Goal: Task Accomplishment & Management: Complete application form

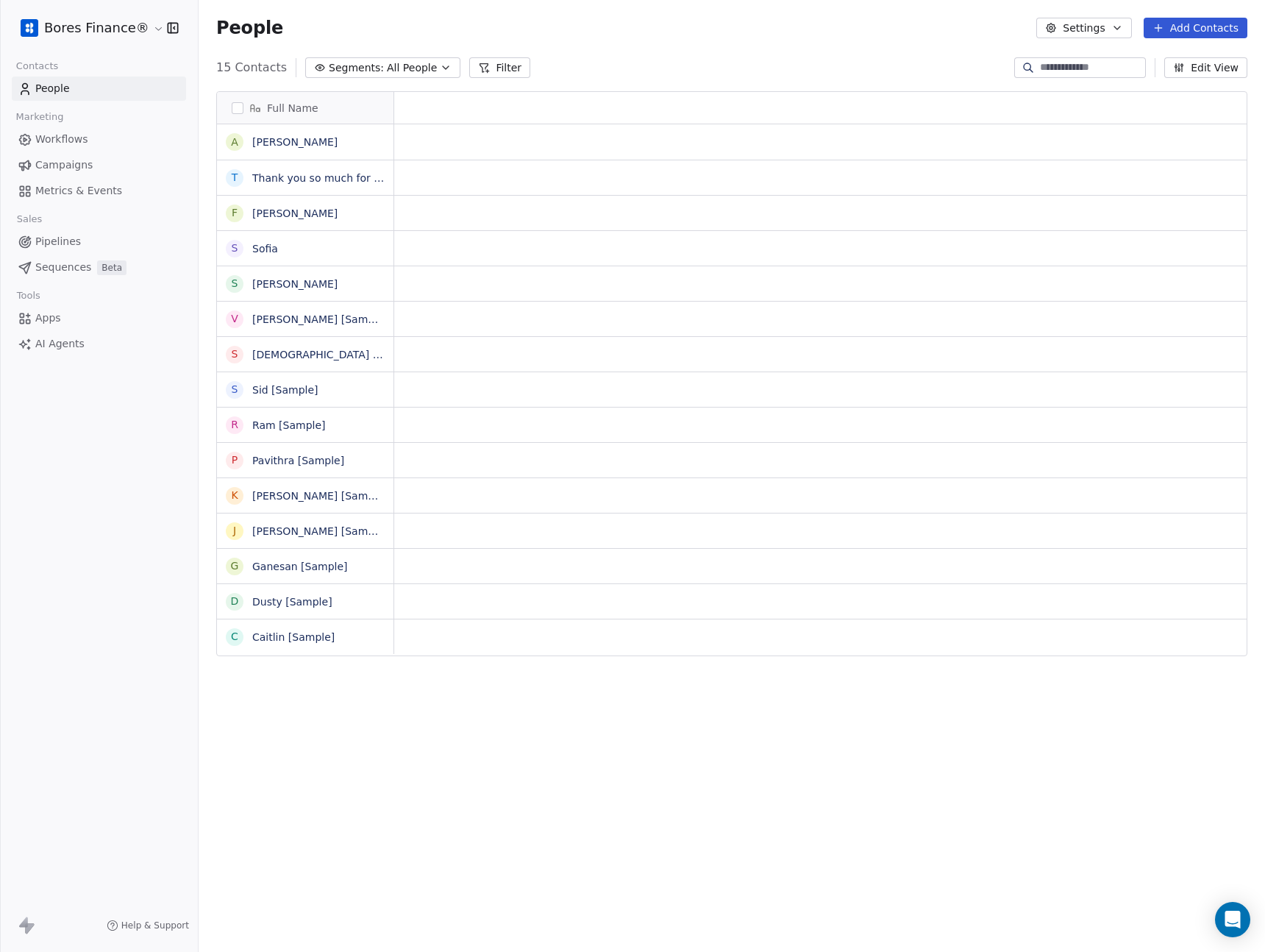
scroll to position [11, 11]
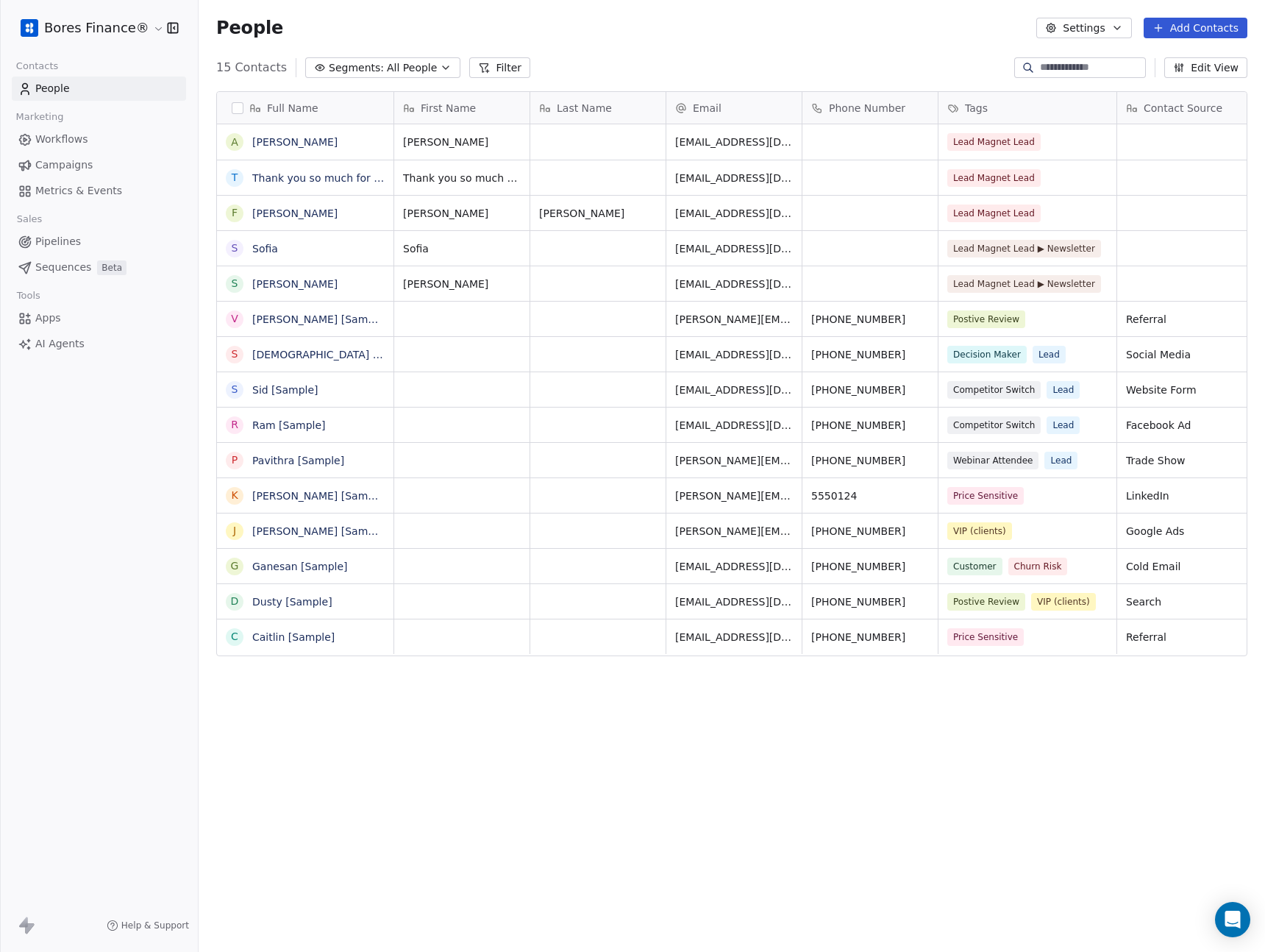
scroll to position [827, 1055]
click at [1118, 34] on button "Settings" at bounding box center [1083, 27] width 95 height 20
click at [1104, 84] on div "Tags" at bounding box center [1076, 82] width 58 height 24
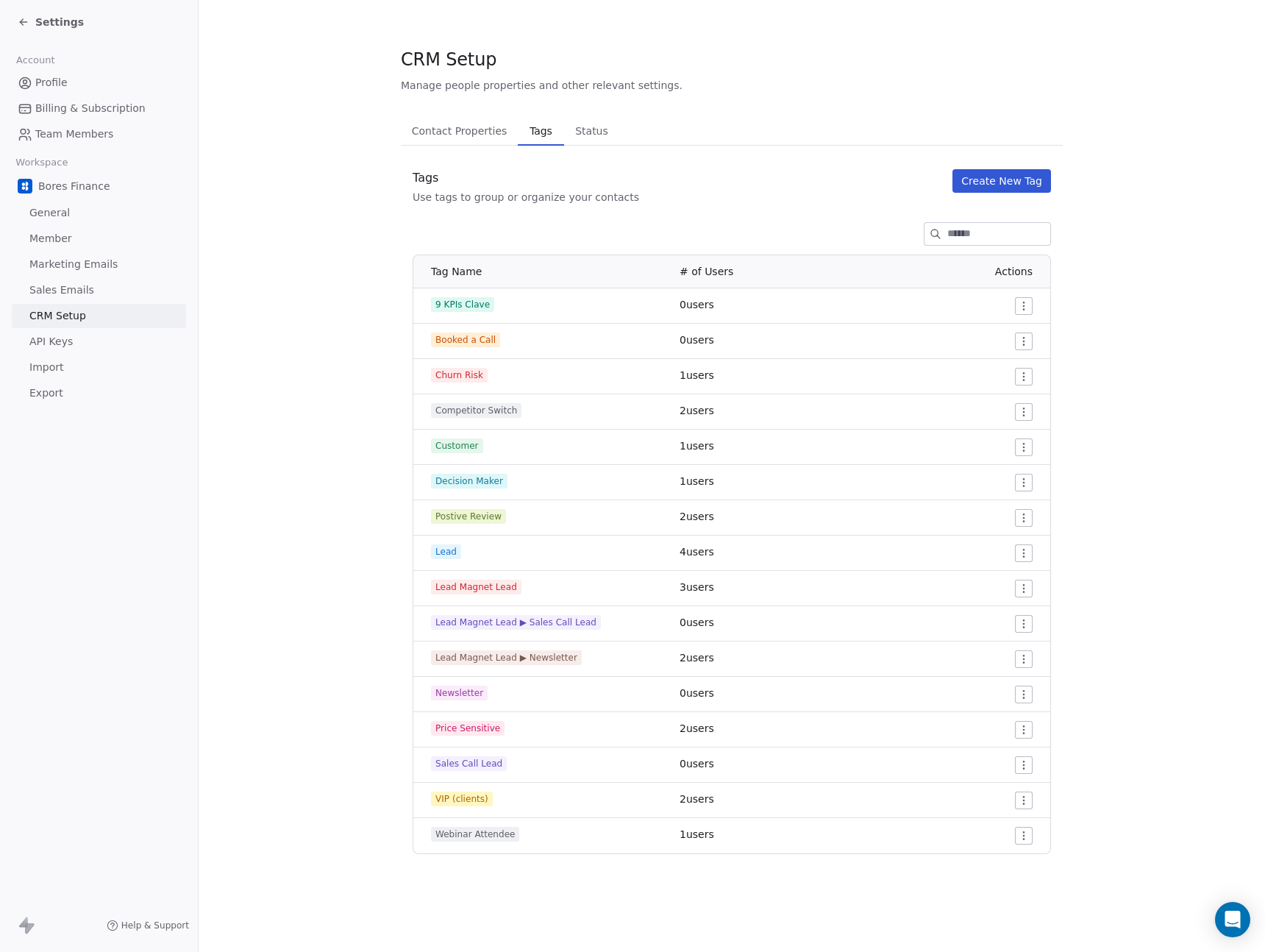
click at [61, 16] on span "Settings" at bounding box center [59, 22] width 48 height 15
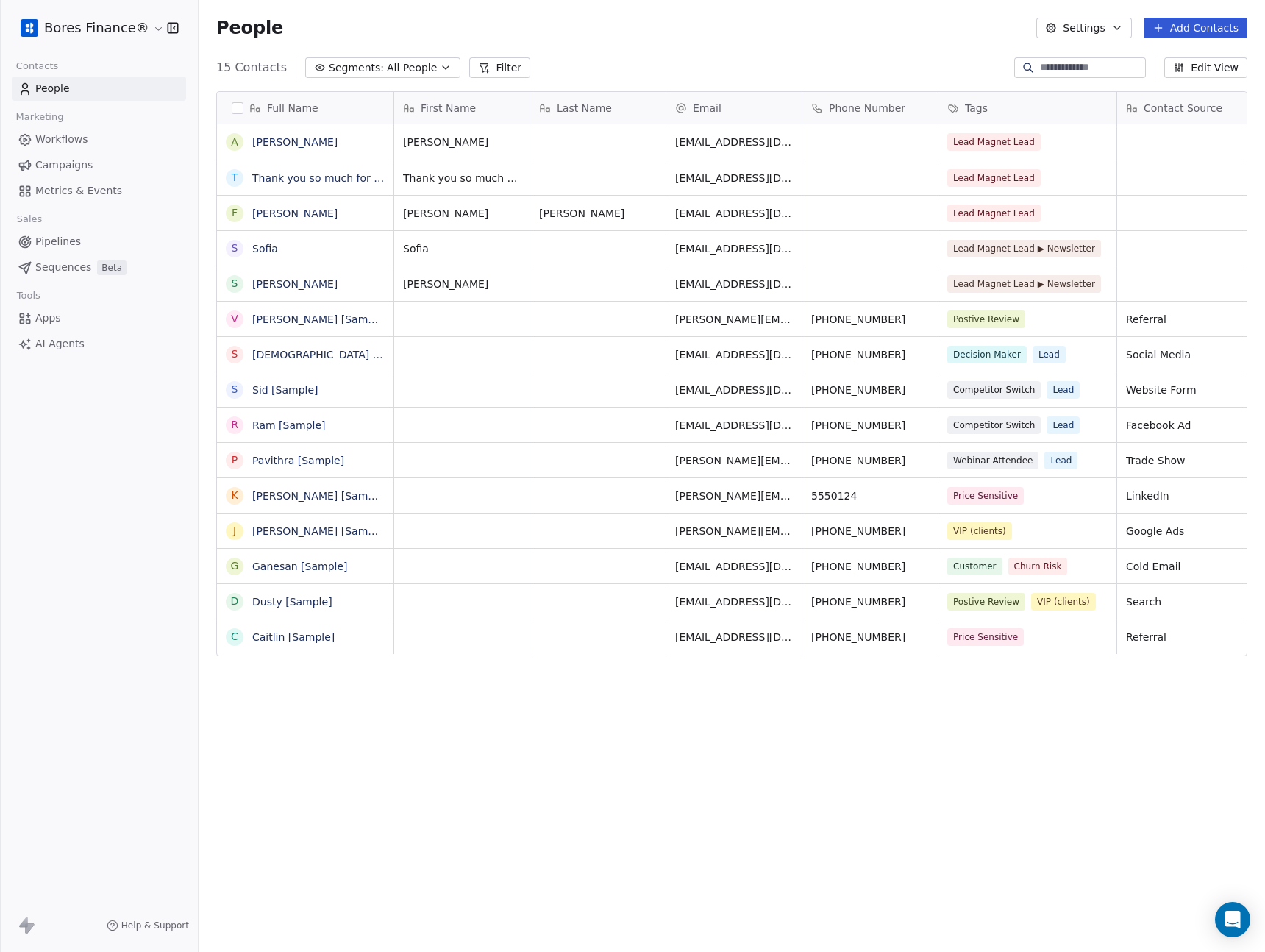
scroll to position [827, 1055]
click at [61, 315] on link "Apps" at bounding box center [98, 319] width 175 height 25
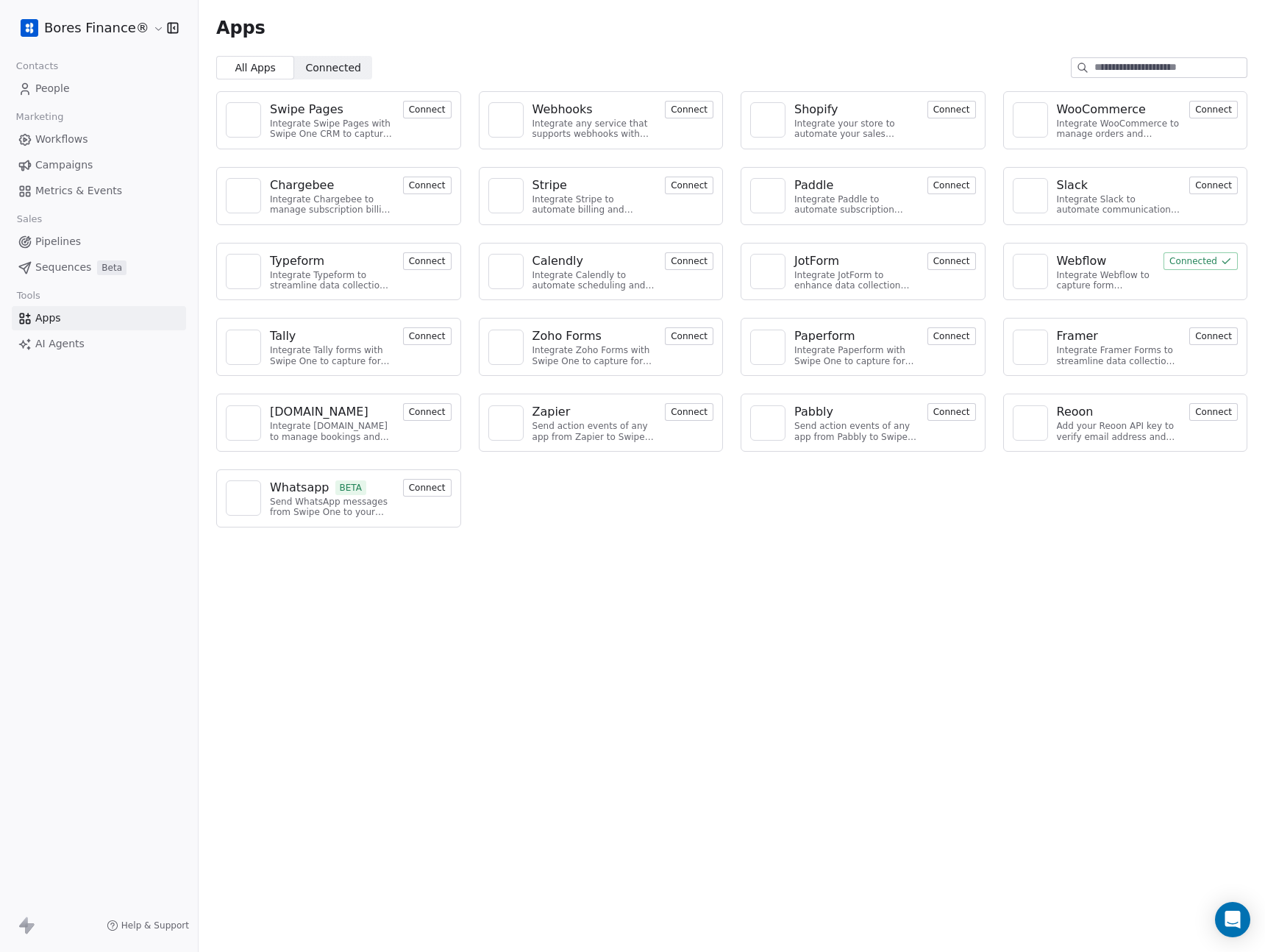
click at [1033, 276] on img at bounding box center [1030, 271] width 22 height 22
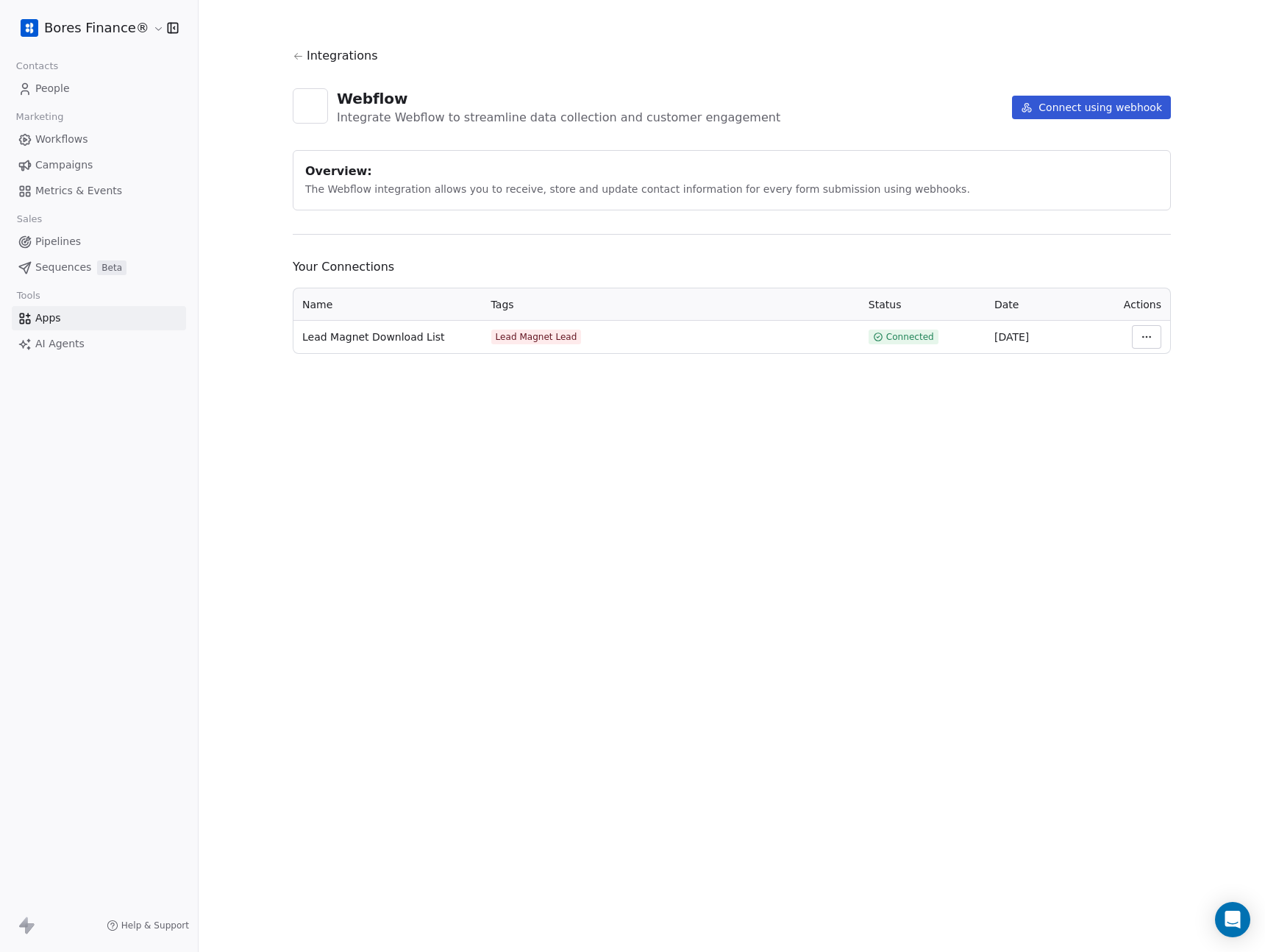
click at [1120, 104] on button "Connect using webhook" at bounding box center [1091, 107] width 159 height 24
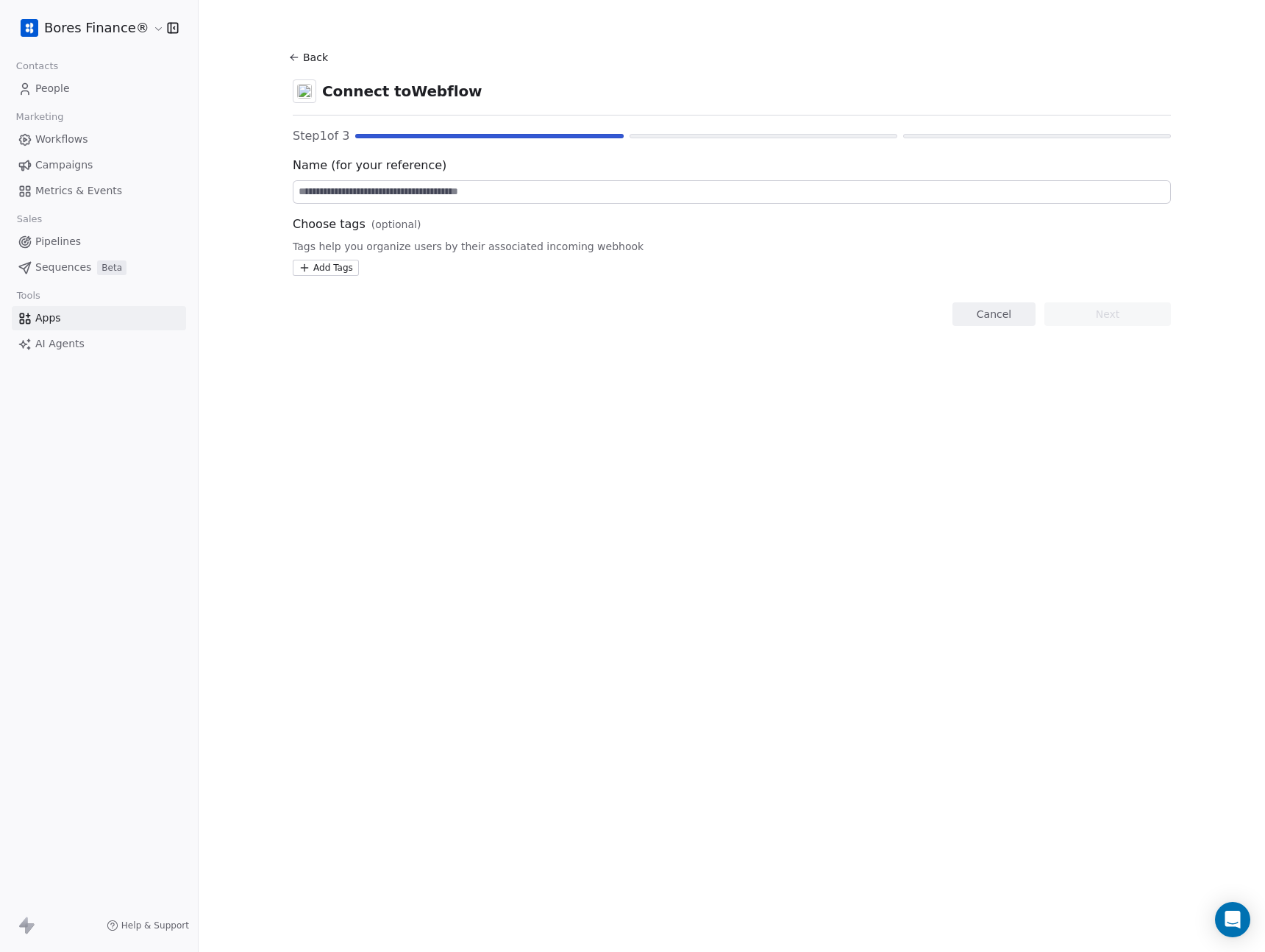
click at [579, 195] on input at bounding box center [732, 191] width 876 height 22
click at [390, 194] on input "**********" at bounding box center [732, 191] width 876 height 22
click at [471, 449] on div "**********" at bounding box center [732, 476] width 1067 height 952
click at [389, 195] on input "**********" at bounding box center [732, 191] width 876 height 22
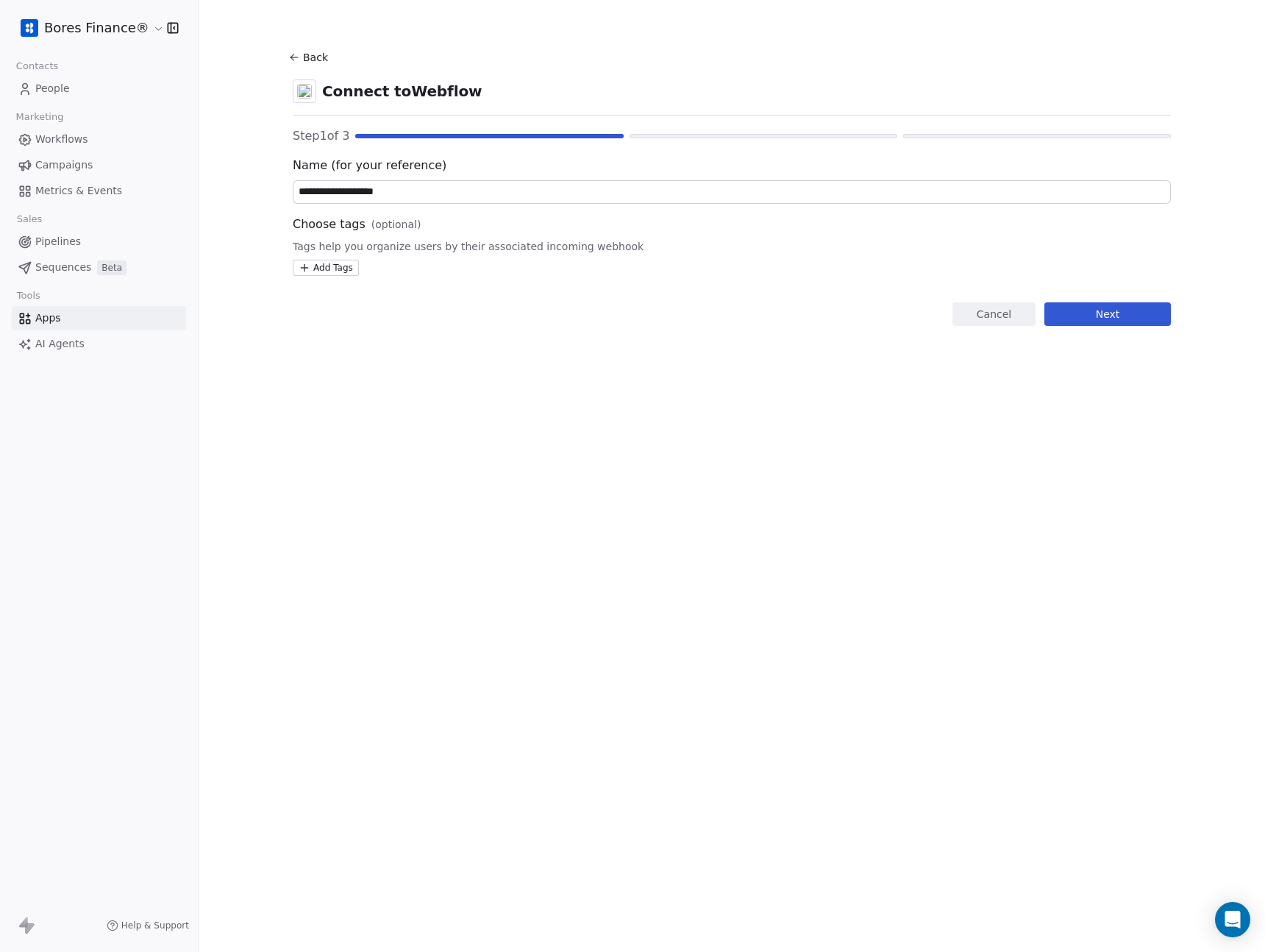
click at [389, 195] on input "**********" at bounding box center [732, 191] width 876 height 22
type input "**********"
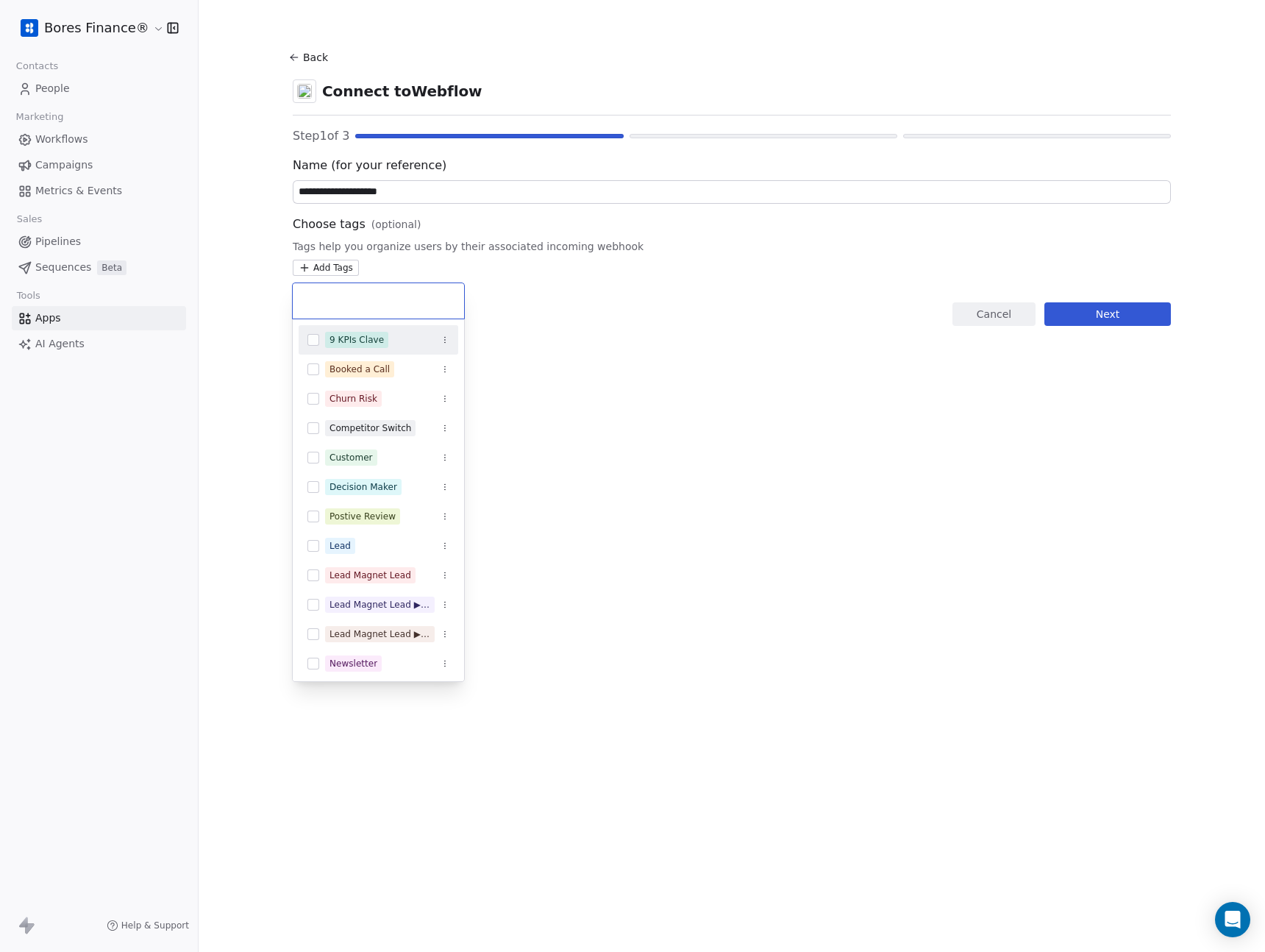
click at [343, 275] on html "**********" at bounding box center [632, 476] width 1265 height 952
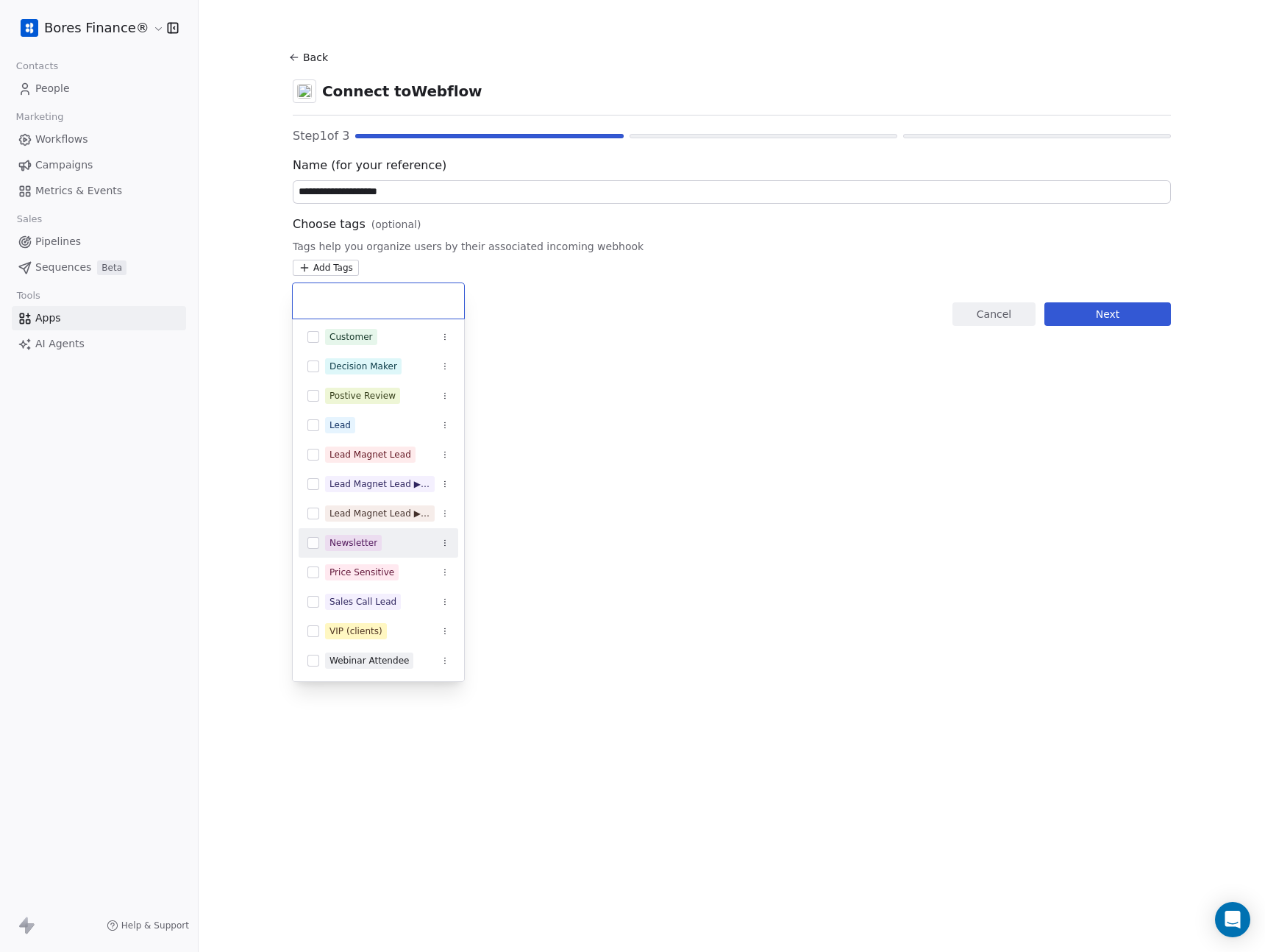
click at [309, 544] on button "Suggestions" at bounding box center [312, 542] width 11 height 11
click at [626, 563] on html "**********" at bounding box center [632, 476] width 1265 height 952
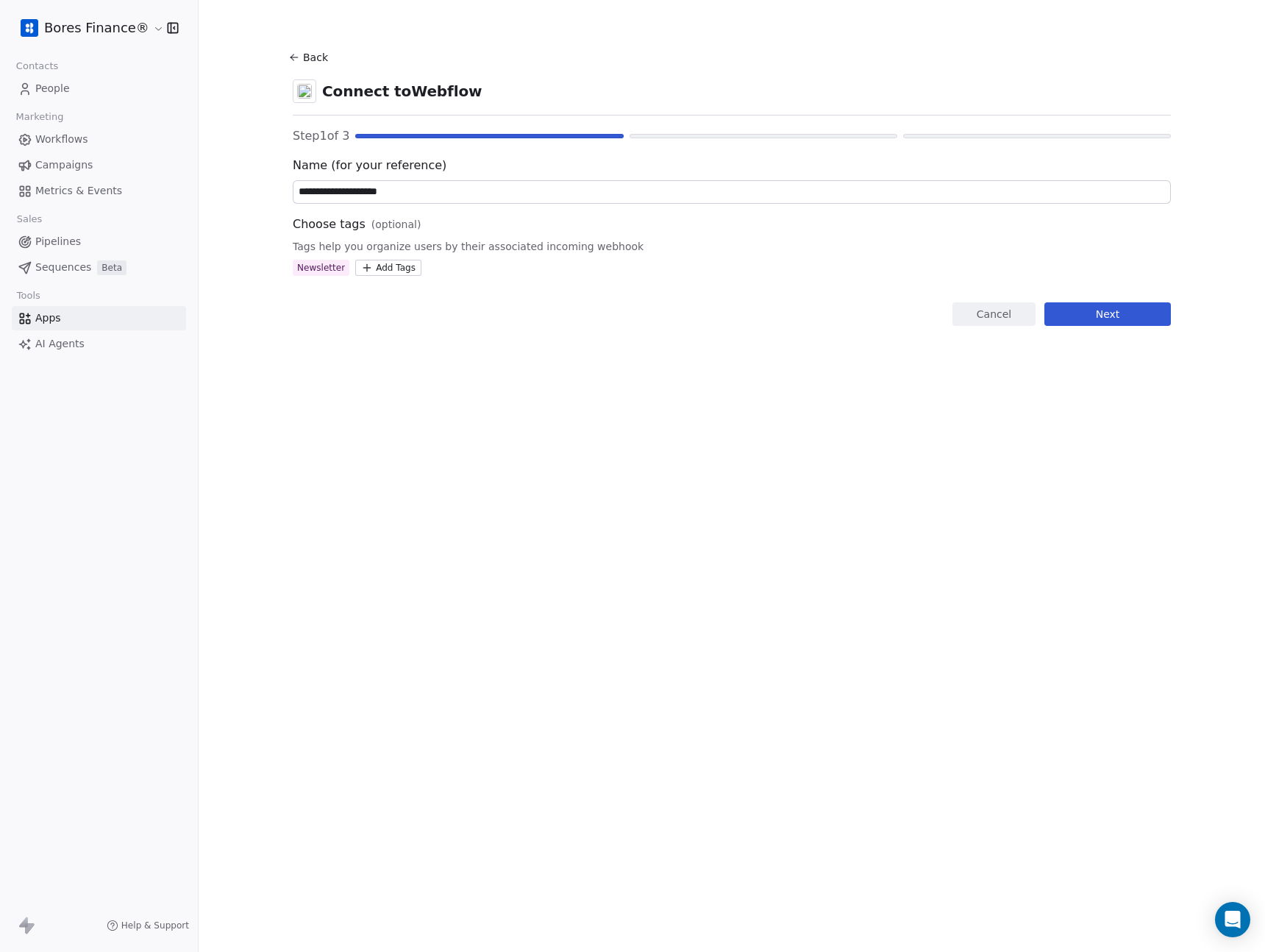
click at [1108, 319] on button "Next" at bounding box center [1108, 314] width 126 height 24
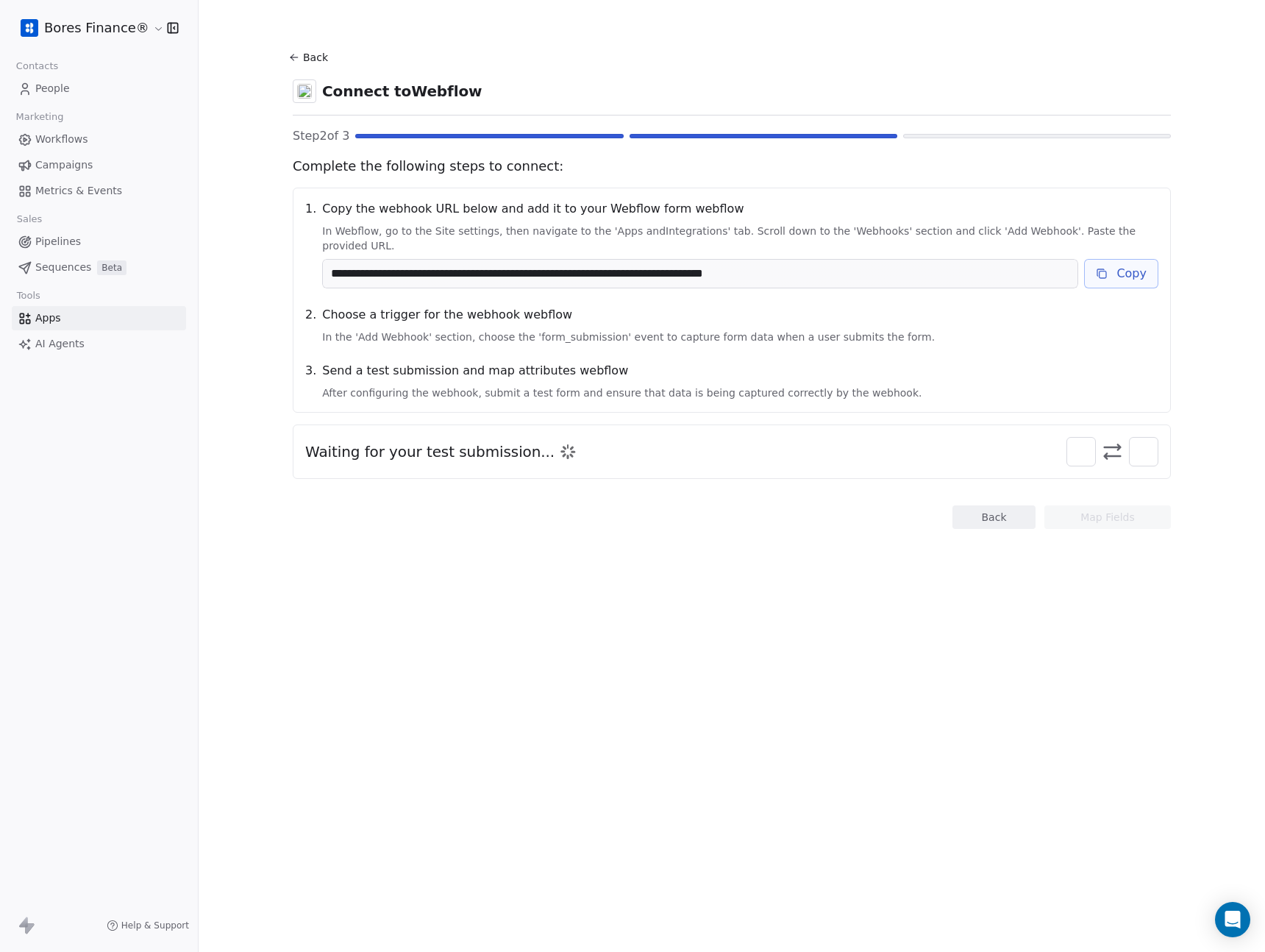
click at [1106, 268] on icon at bounding box center [1101, 273] width 11 height 11
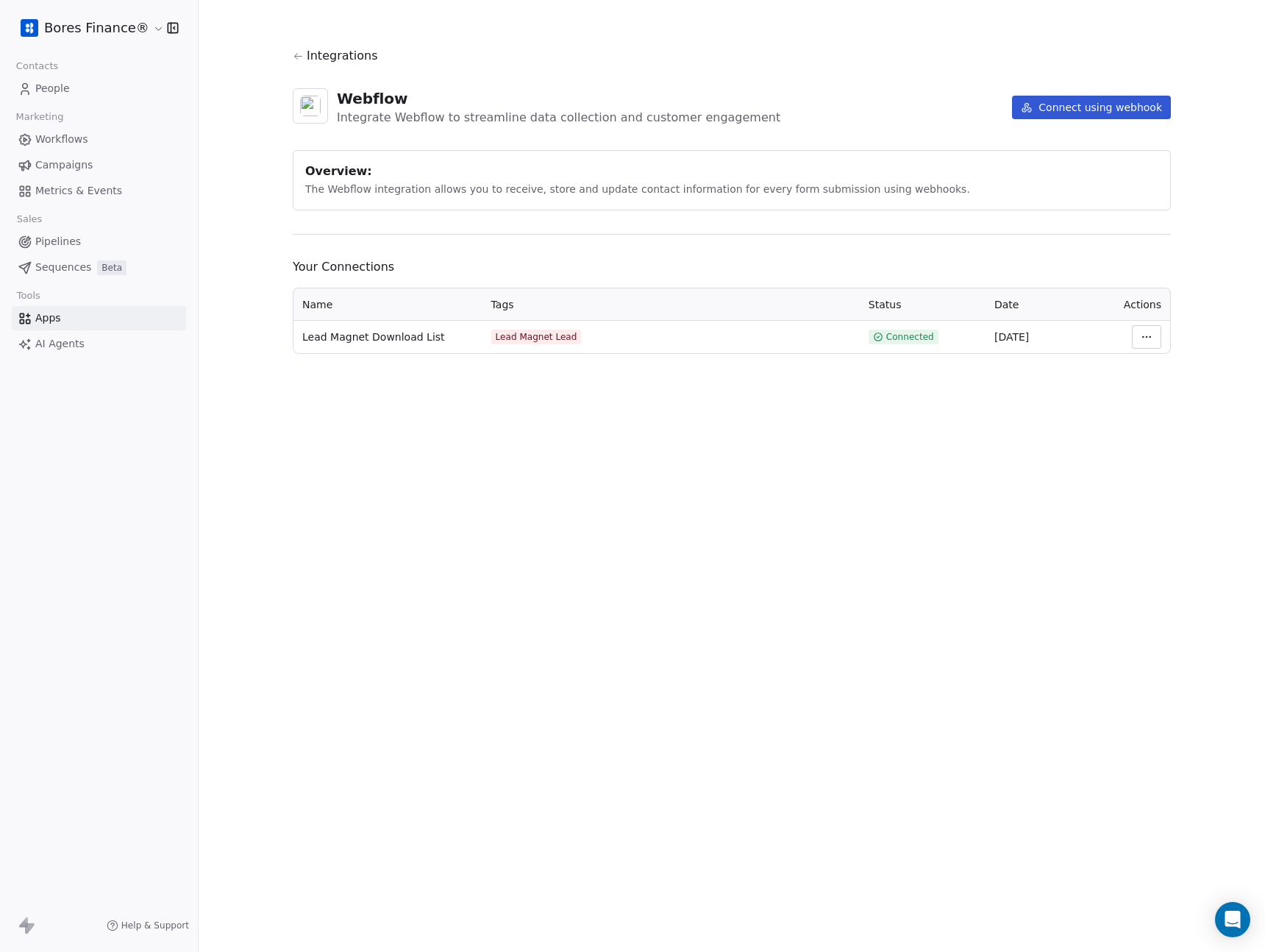
click at [1151, 339] on html "Bores Finance® Contacts People Marketing Workflows Campaigns Metrics & Events S…" at bounding box center [632, 476] width 1265 height 952
click at [1198, 447] on div "Manage Mapping" at bounding box center [1190, 440] width 106 height 24
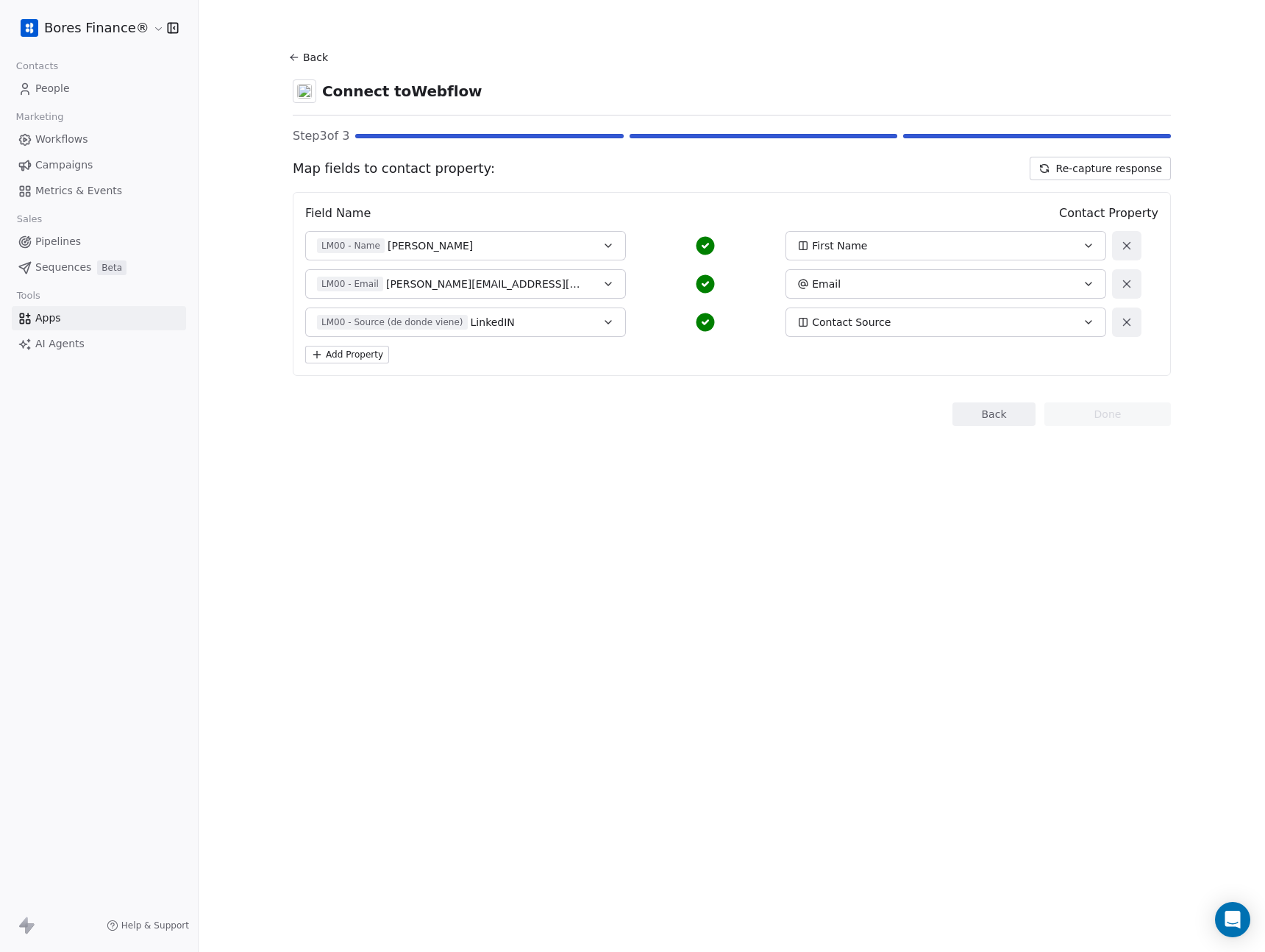
click at [310, 54] on button "Back" at bounding box center [311, 57] width 47 height 26
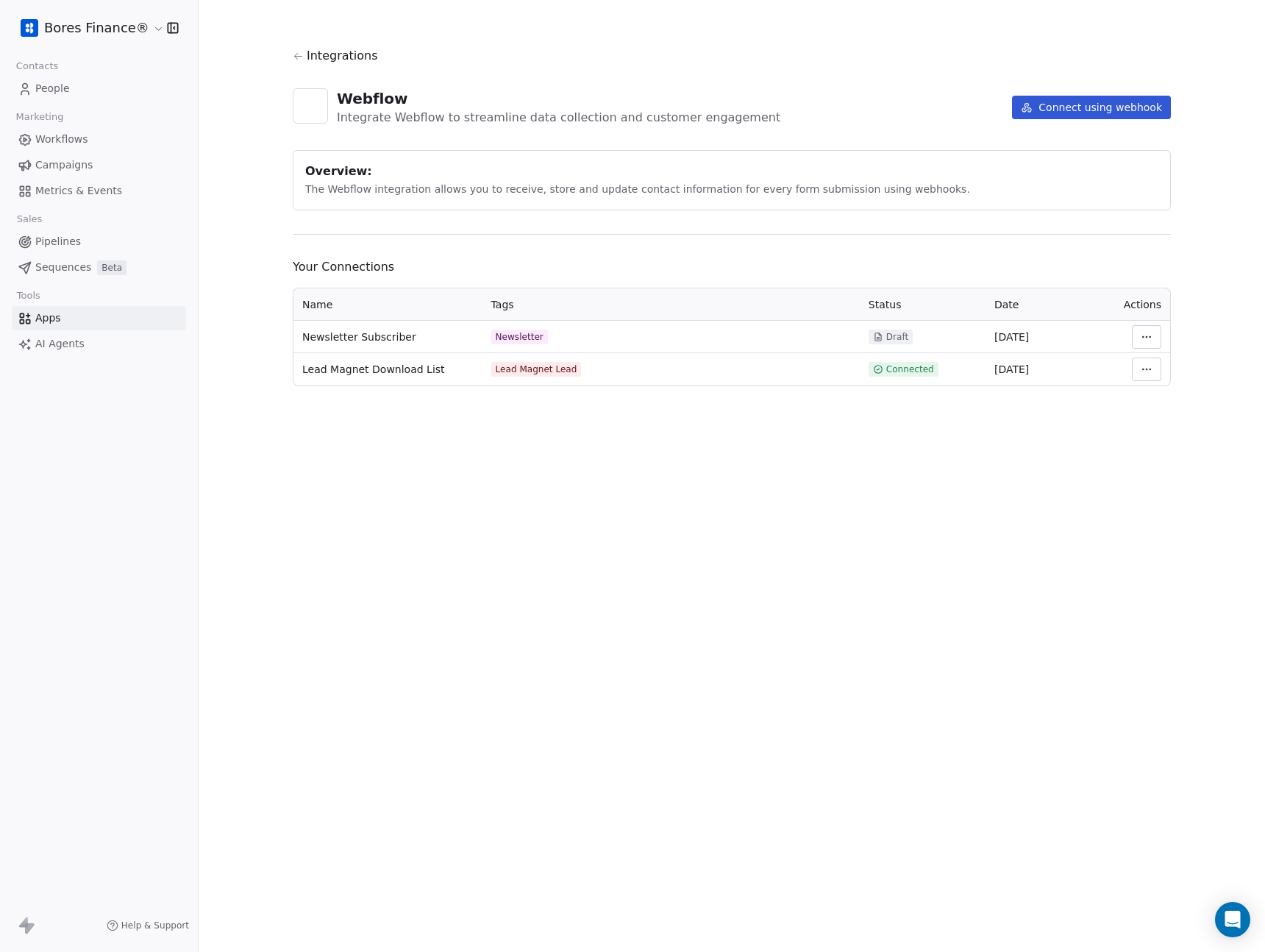
click at [1143, 330] on html "Bores Finance® Contacts People Marketing Workflows Campaigns Metrics & Events S…" at bounding box center [632, 476] width 1265 height 952
click at [1142, 340] on html "Bores Finance® Contacts People Marketing Workflows Campaigns Metrics & Events S…" at bounding box center [632, 476] width 1265 height 952
click at [391, 340] on html "Bores Finance® Contacts People Marketing Workflows Campaigns Metrics & Events S…" at bounding box center [632, 476] width 1265 height 952
click at [362, 338] on span "Newsletter Subscriber" at bounding box center [360, 337] width 114 height 15
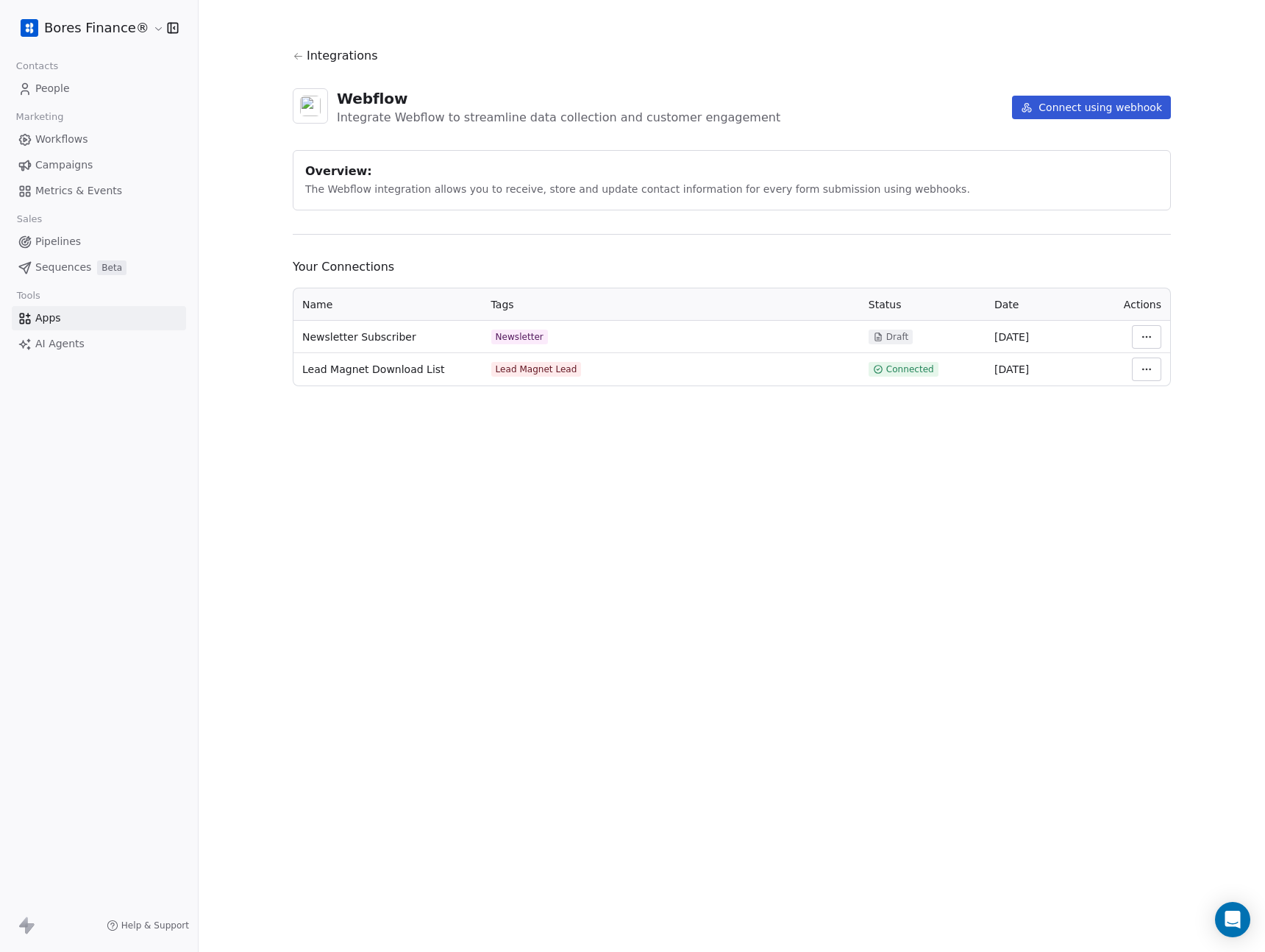
click at [525, 335] on div "Newsletter" at bounding box center [519, 336] width 47 height 11
click at [898, 333] on span "Draft" at bounding box center [897, 336] width 22 height 11
click at [991, 335] on td "19 Sept 2025" at bounding box center [1047, 337] width 125 height 32
click at [1054, 345] on td "19 Sept 2025" at bounding box center [1047, 337] width 125 height 32
click at [1046, 343] on td "19 Sept 2025" at bounding box center [1047, 337] width 125 height 32
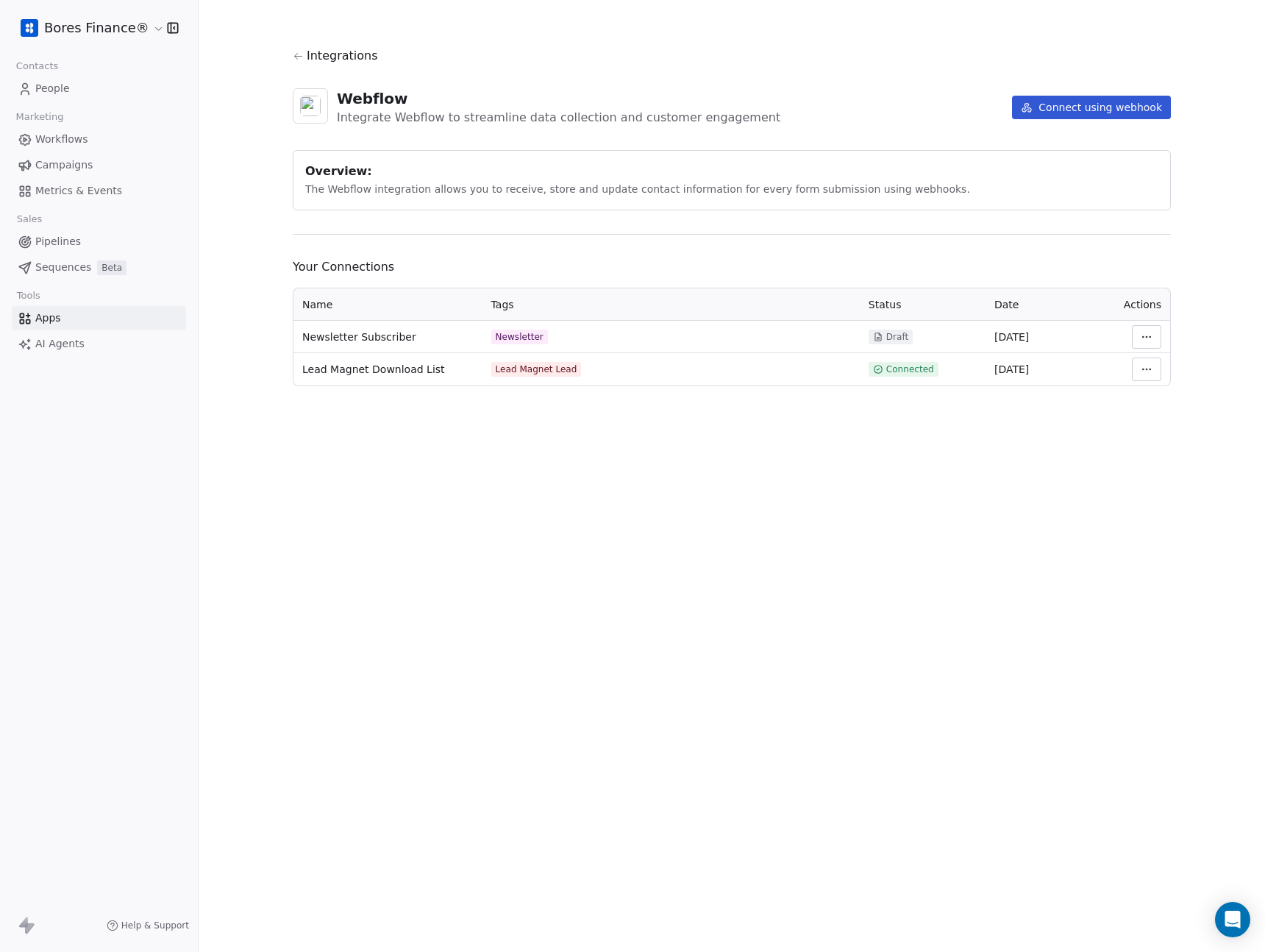
click at [1046, 343] on td "19 Sept 2025" at bounding box center [1047, 337] width 125 height 32
click at [1029, 341] on span "19 Sept 2025" at bounding box center [1011, 336] width 34 height 11
click at [305, 57] on div "Integrations" at bounding box center [732, 56] width 878 height 18
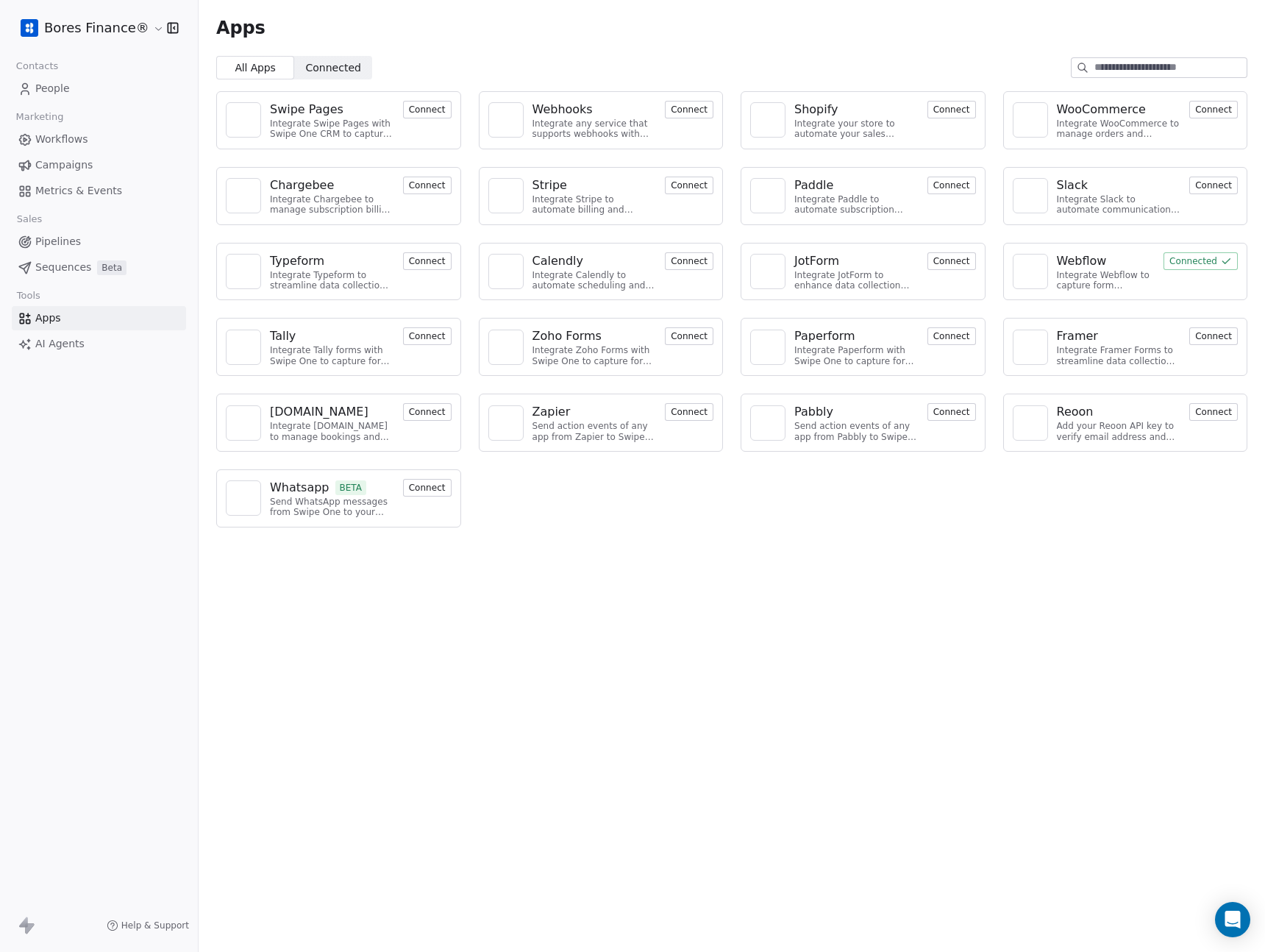
click at [65, 317] on link "Apps" at bounding box center [98, 319] width 175 height 25
click at [1031, 271] on img at bounding box center [1030, 271] width 22 height 22
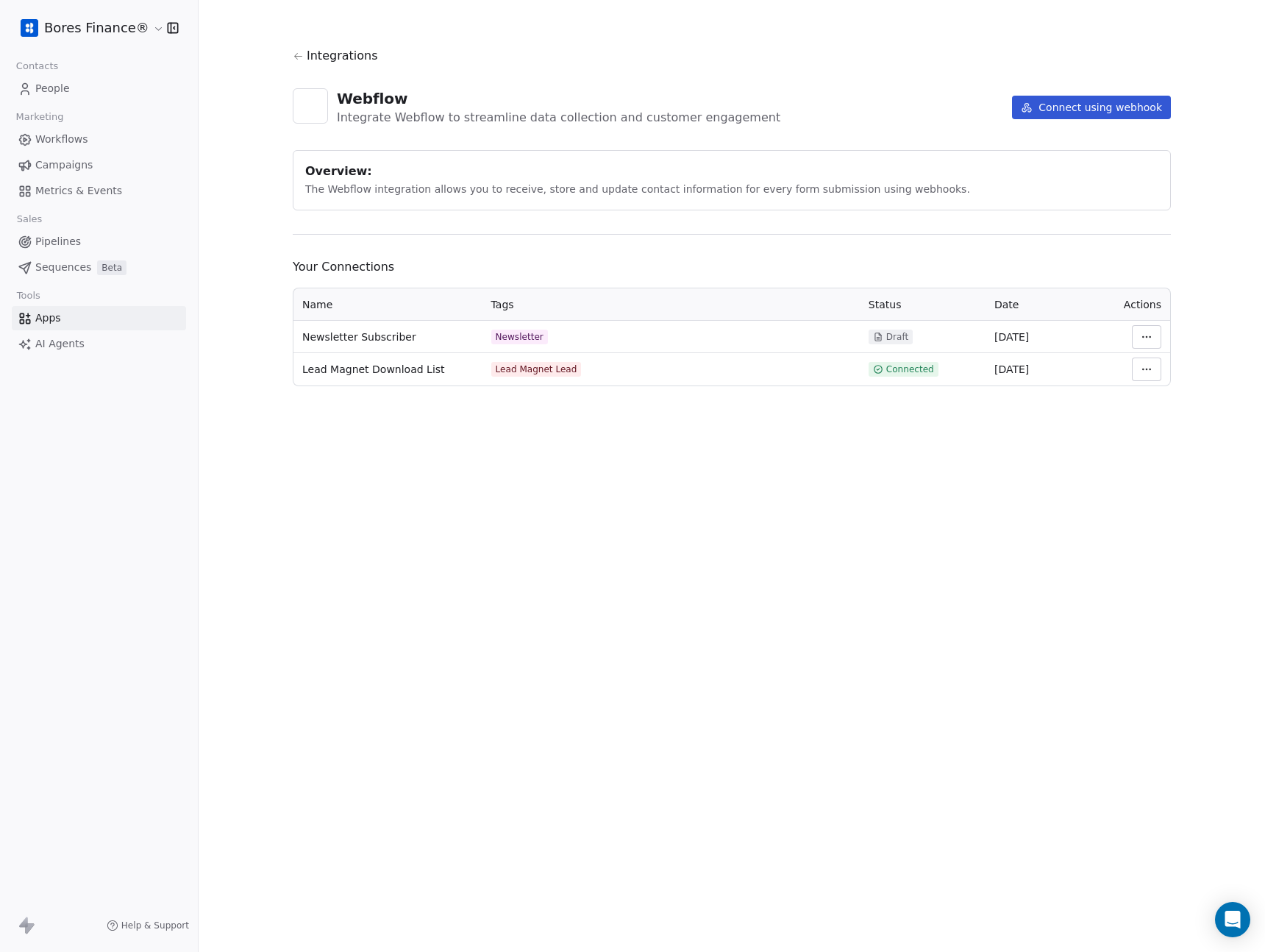
click at [1148, 338] on html "Bores Finance® Contacts People Marketing Workflows Campaigns Metrics & Events S…" at bounding box center [632, 476] width 1265 height 952
click at [1223, 441] on div "Manage Mapping" at bounding box center [1190, 440] width 106 height 24
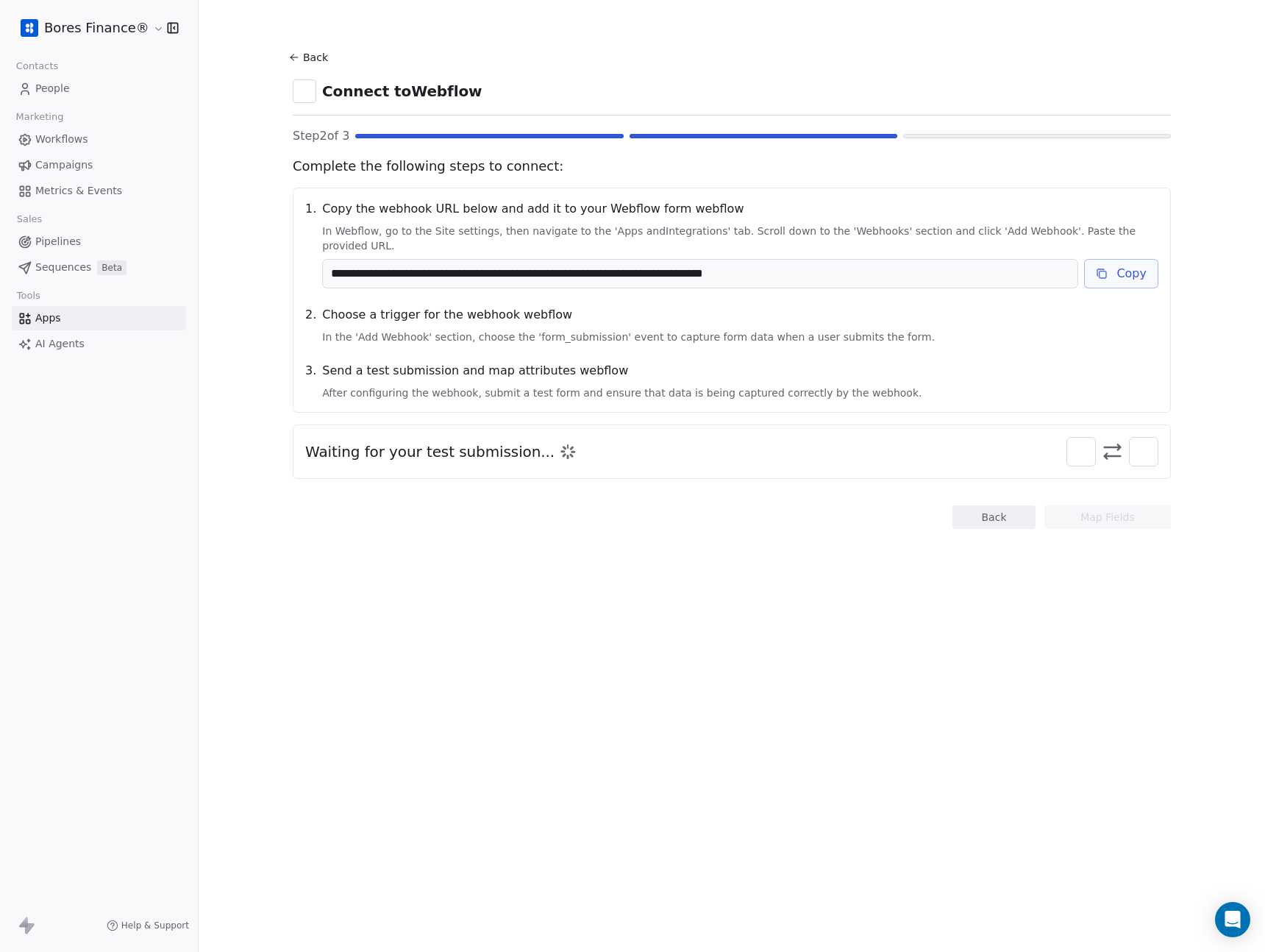
click at [1143, 260] on button "Copy" at bounding box center [1121, 274] width 75 height 30
click at [1134, 264] on button "Copy" at bounding box center [1121, 274] width 75 height 30
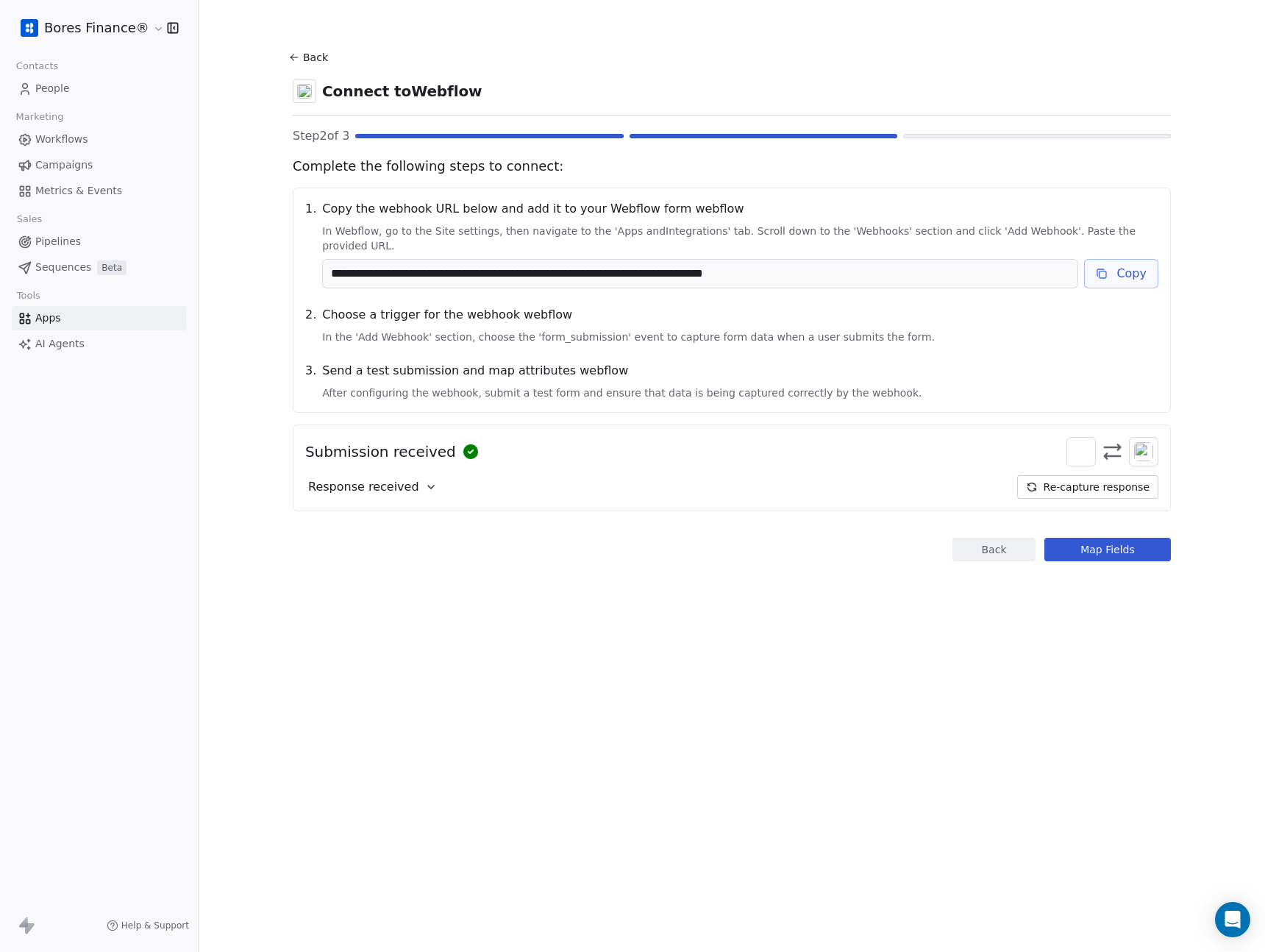
click at [425, 481] on icon at bounding box center [431, 486] width 11 height 11
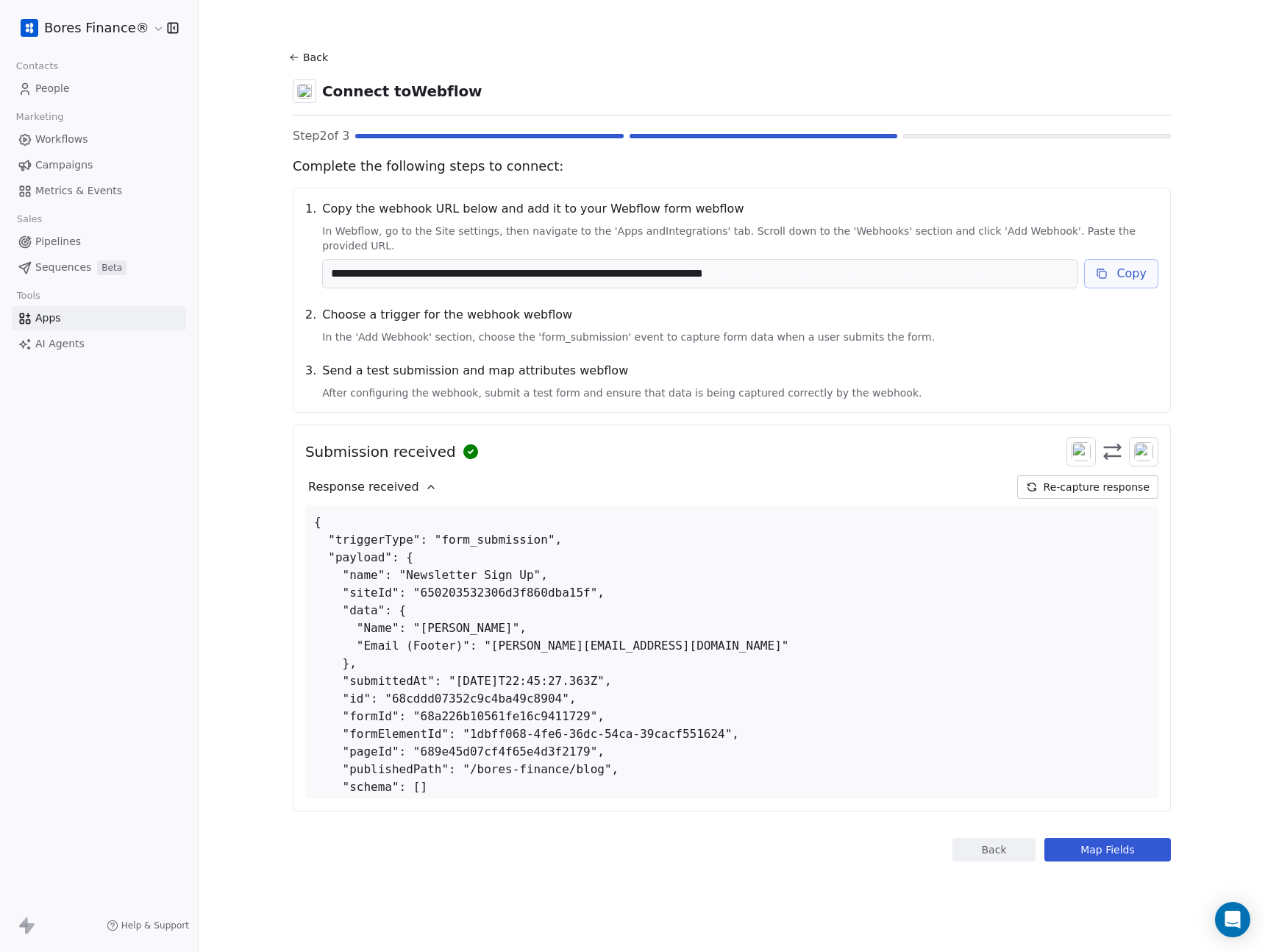
click at [428, 485] on icon at bounding box center [431, 486] width 6 height 3
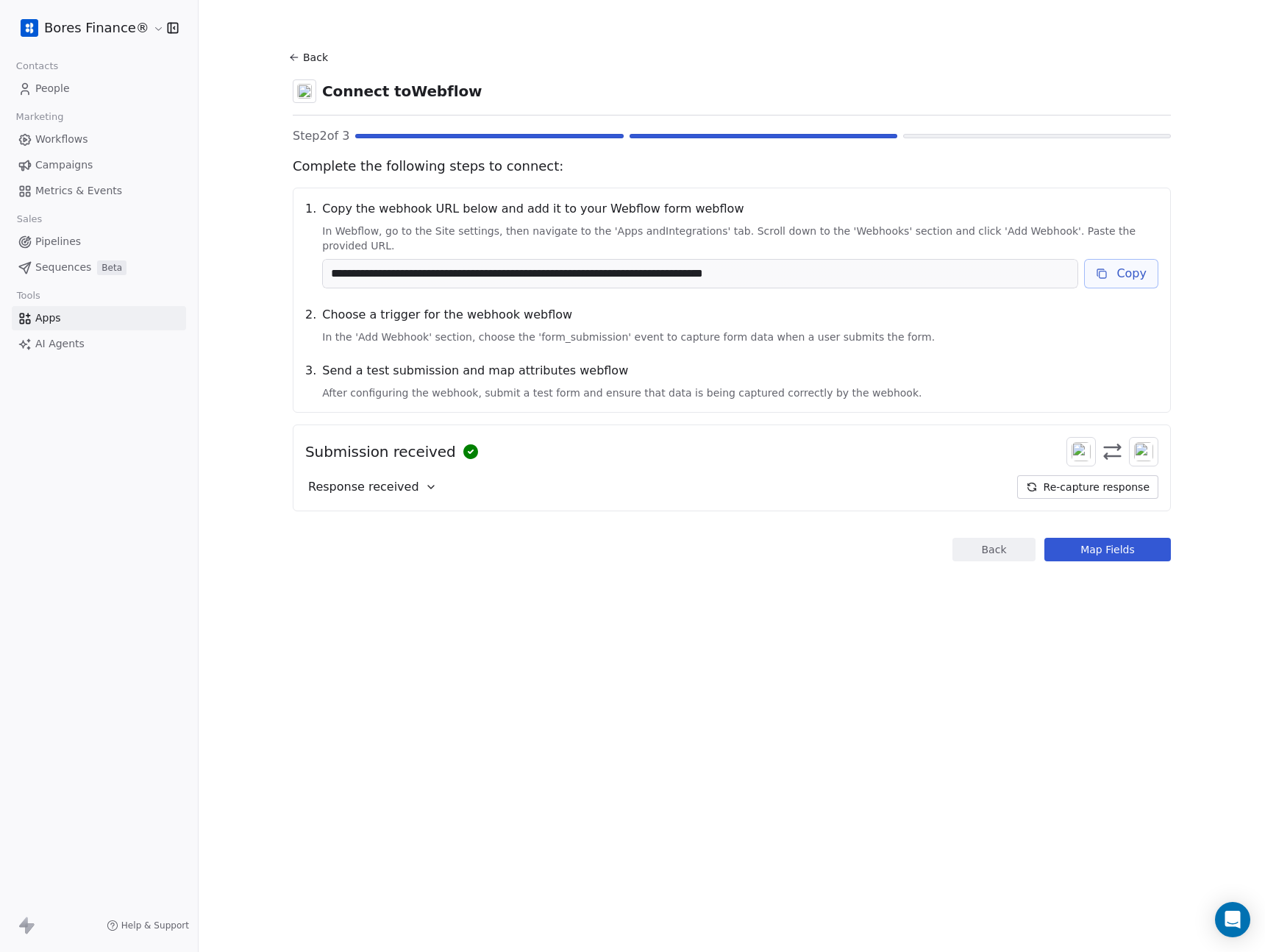
click at [1131, 538] on button "Map Fields" at bounding box center [1108, 549] width 126 height 24
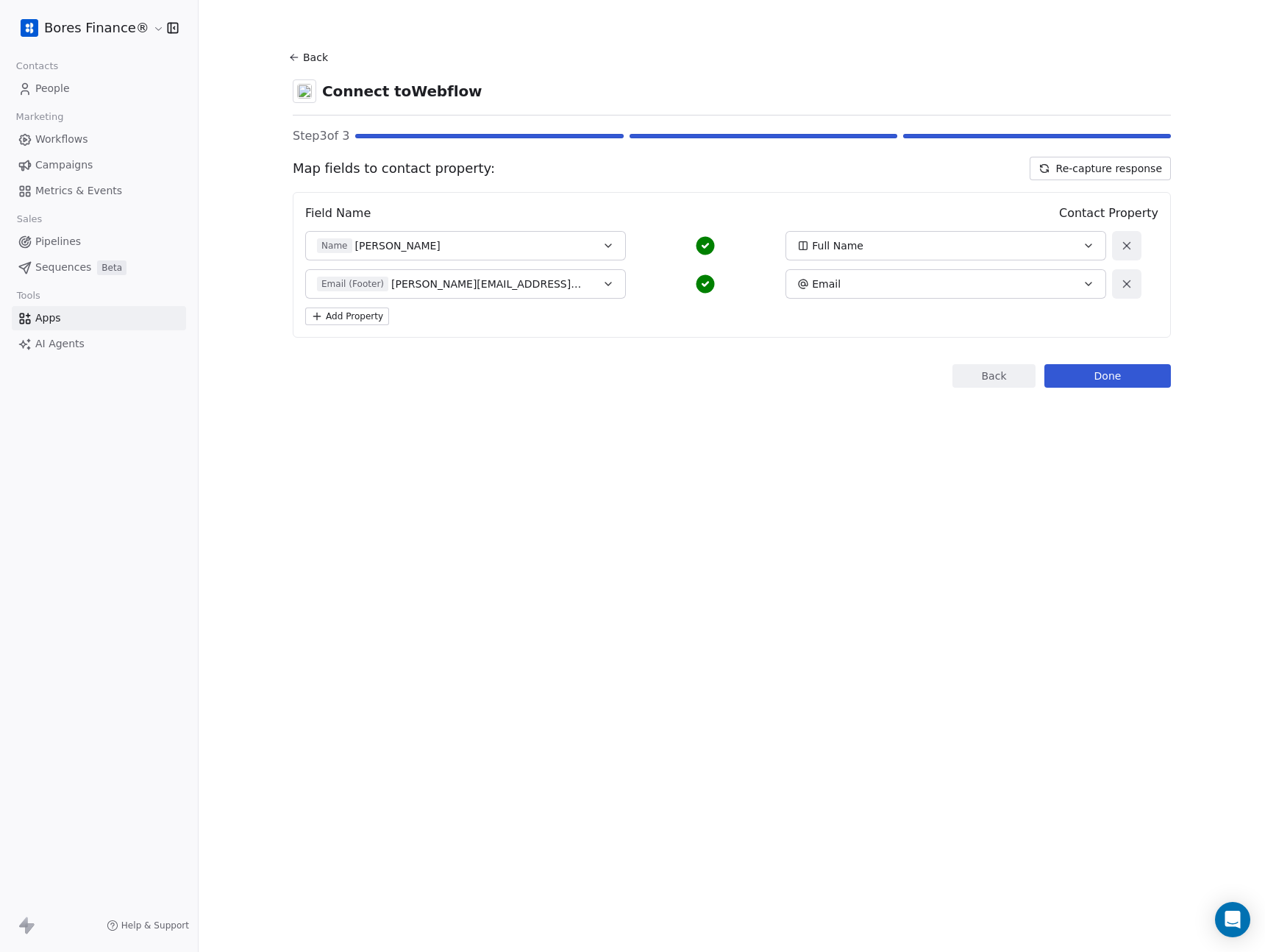
click at [924, 248] on div "Full Name" at bounding box center [931, 246] width 267 height 15
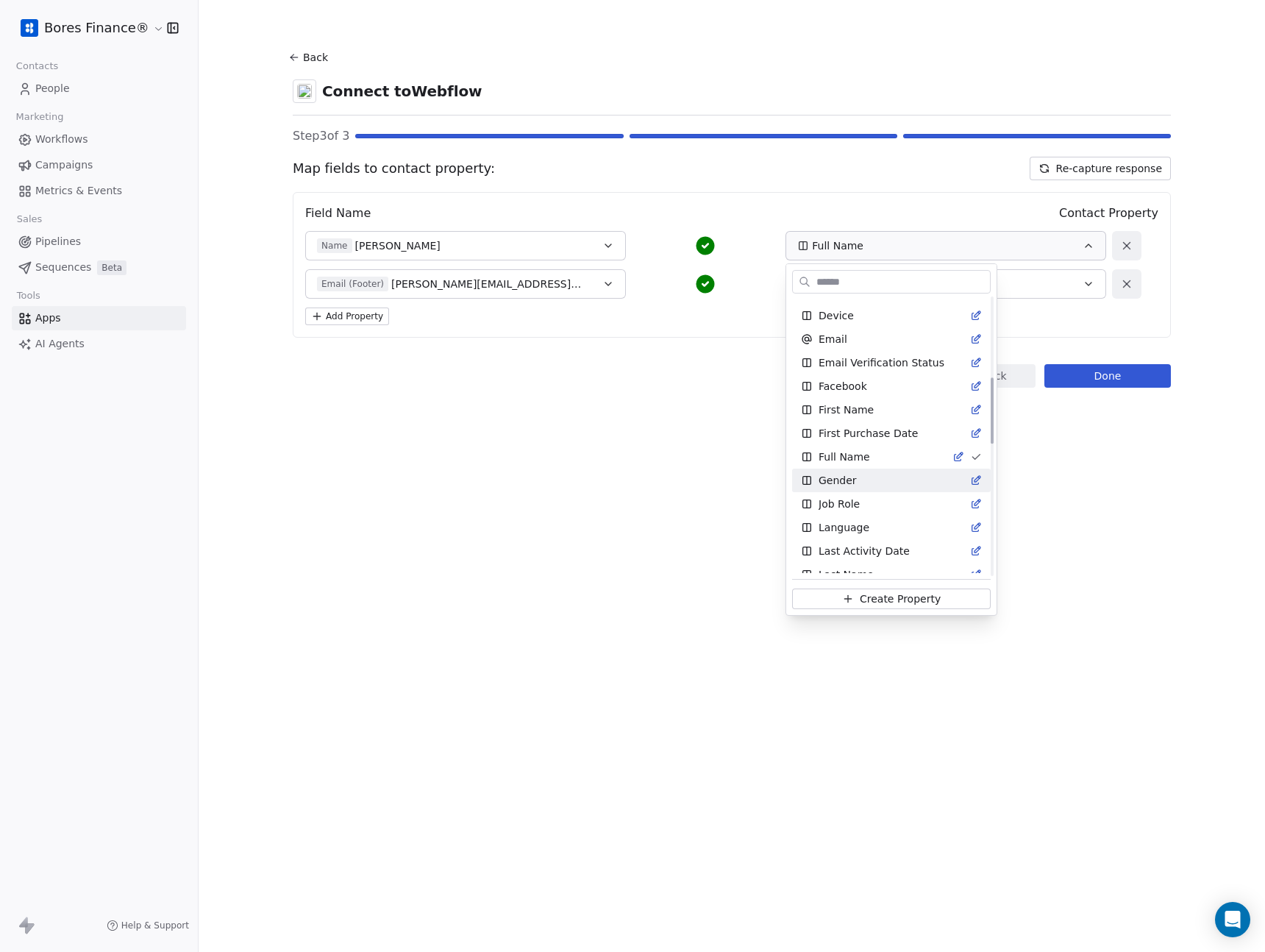
scroll to position [334, 0]
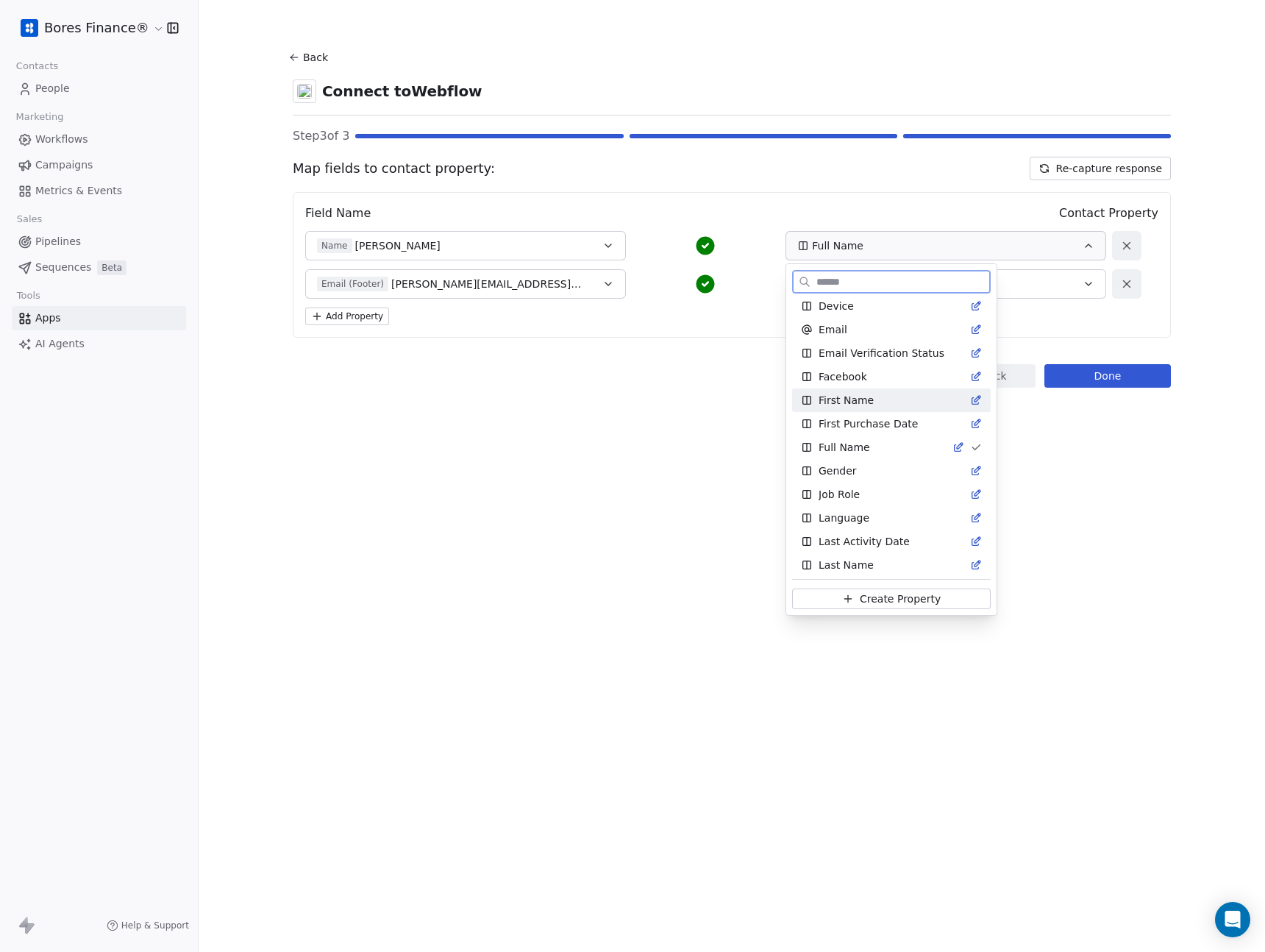
click at [876, 395] on div "First Name" at bounding box center [891, 400] width 181 height 15
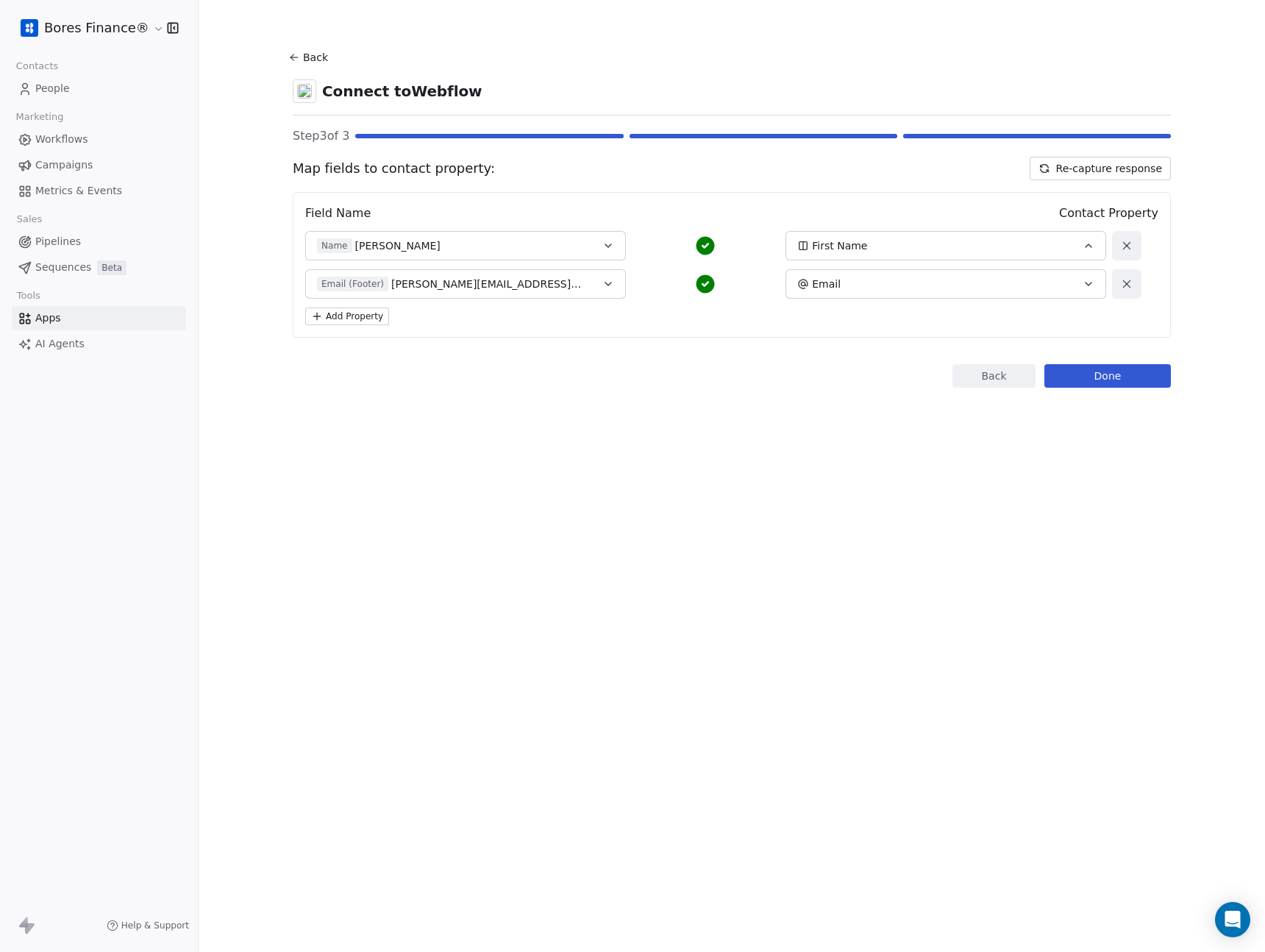
click at [1106, 379] on button "Done" at bounding box center [1108, 376] width 126 height 24
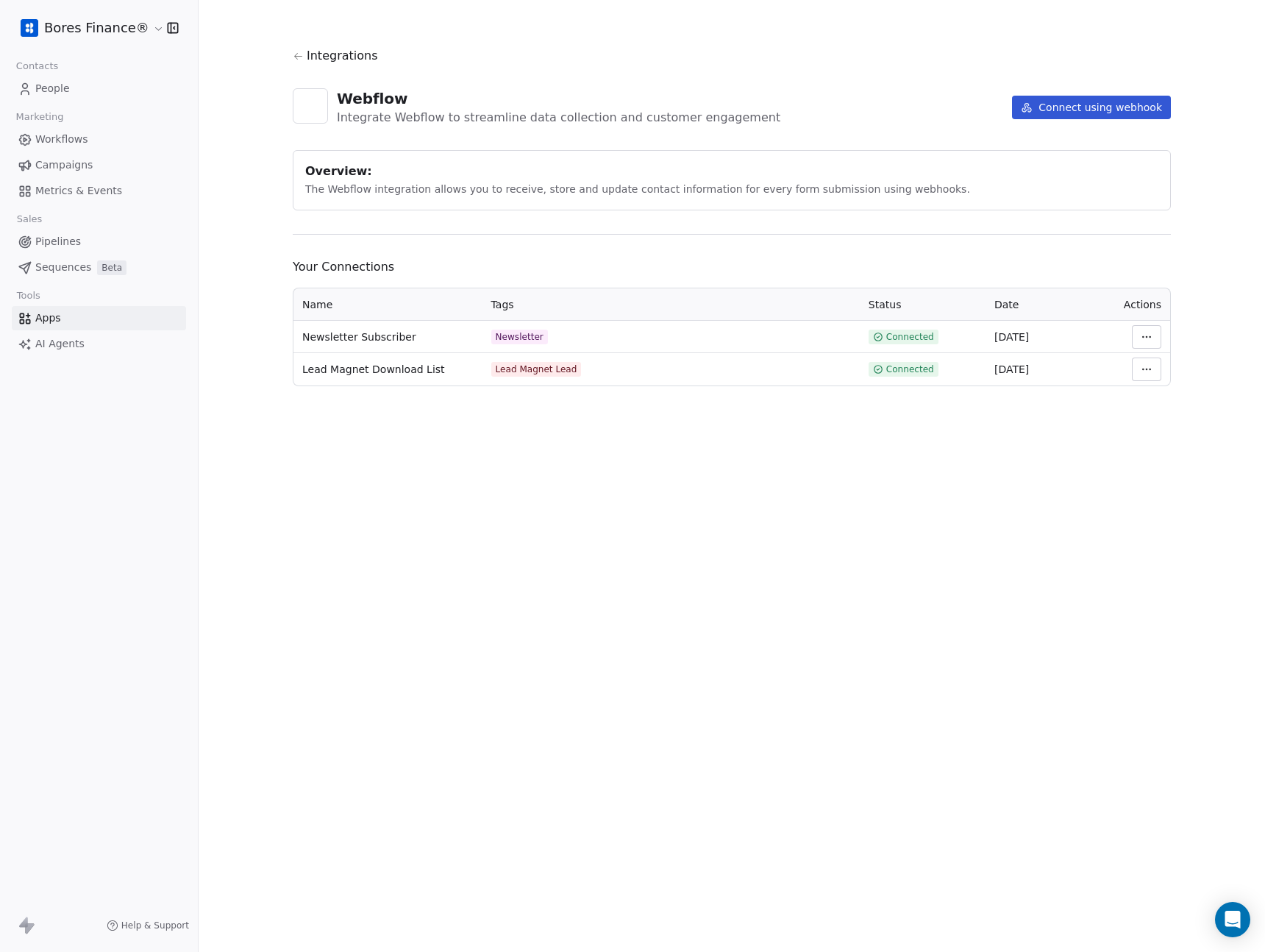
click at [74, 89] on link "People" at bounding box center [98, 89] width 175 height 25
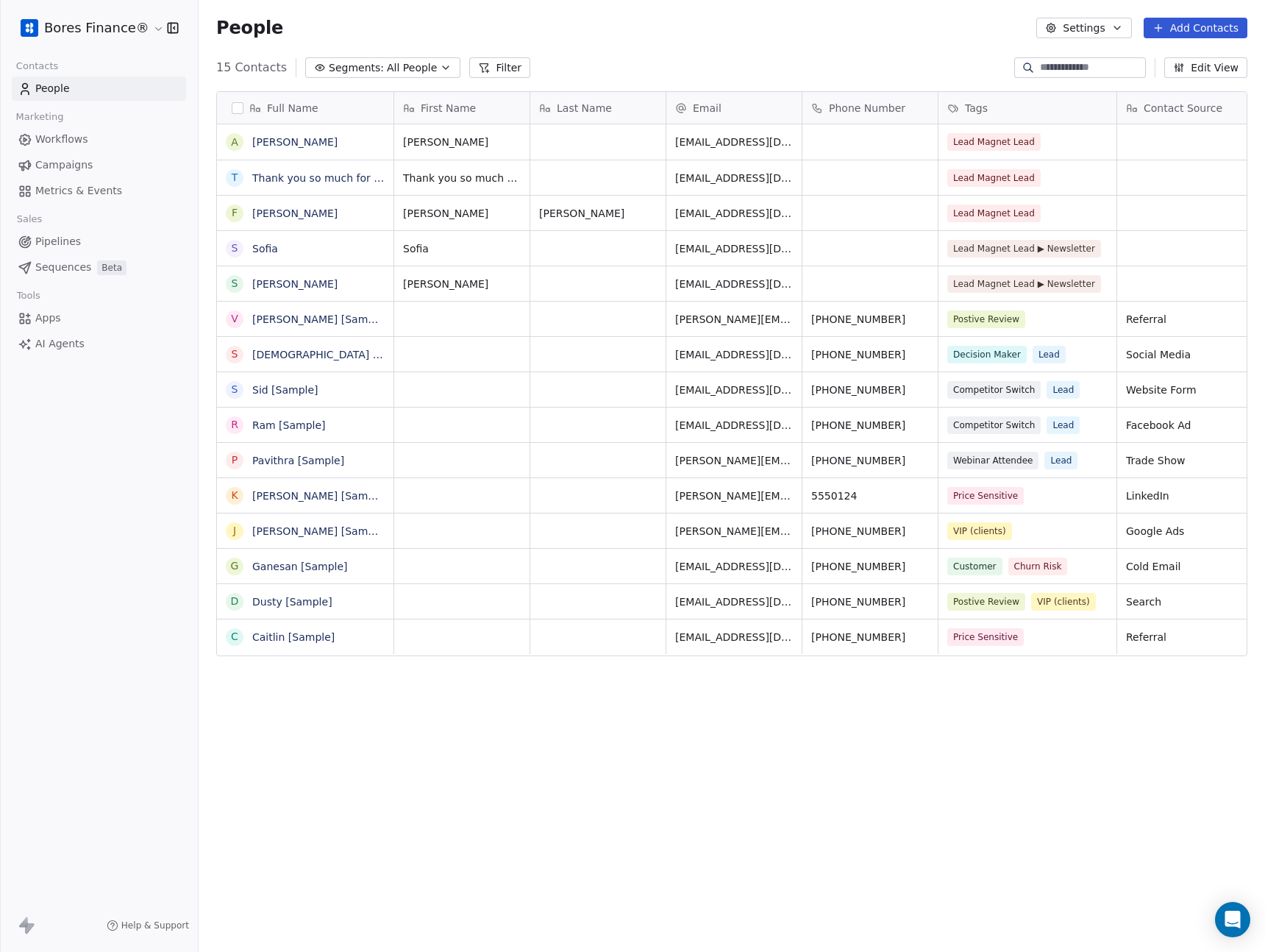
scroll to position [827, 1055]
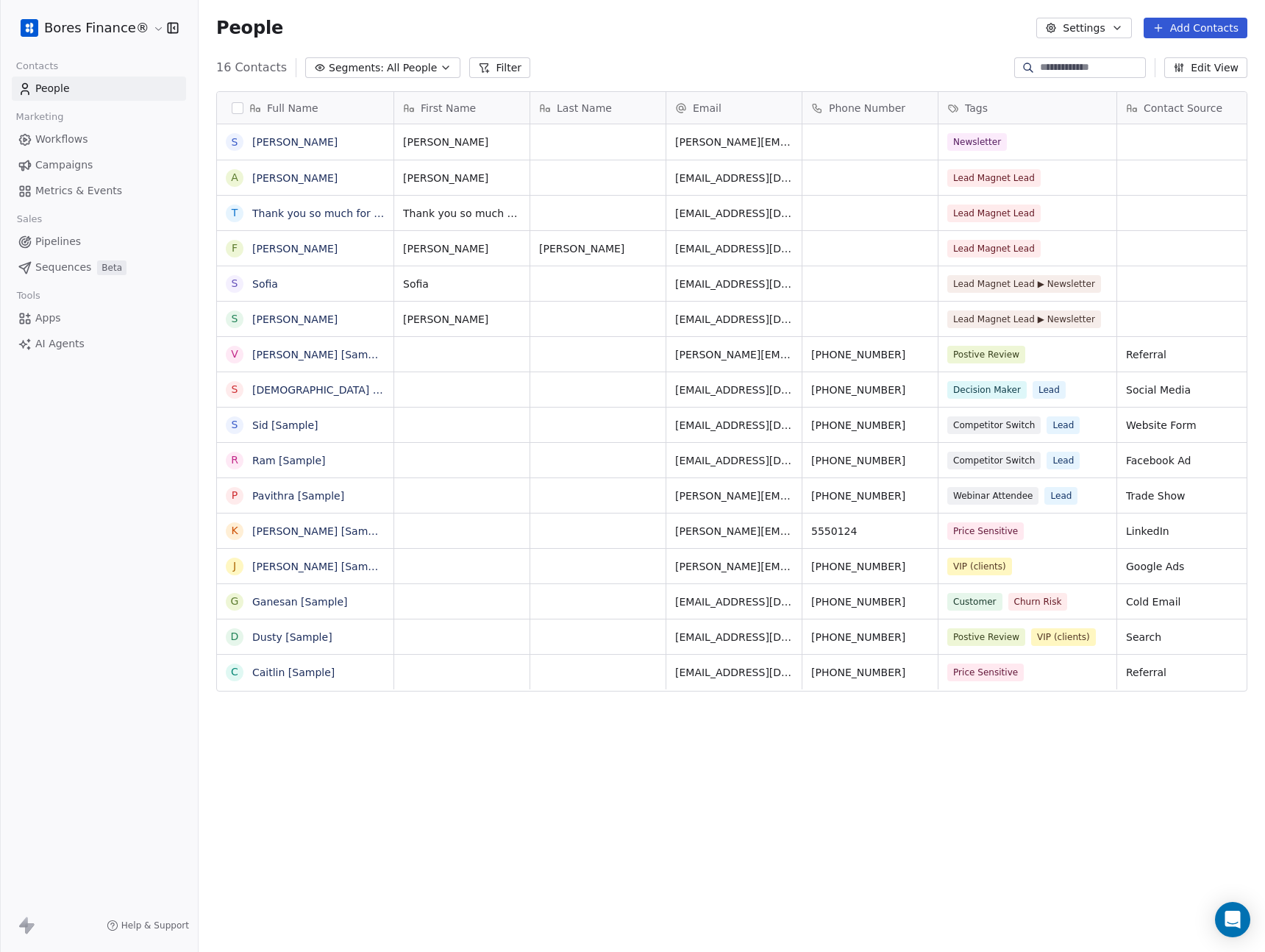
scroll to position [827, 1055]
click at [1221, 25] on button "Add Contacts" at bounding box center [1196, 27] width 104 height 20
click at [1218, 56] on span "Create new contact" at bounding box center [1199, 61] width 101 height 16
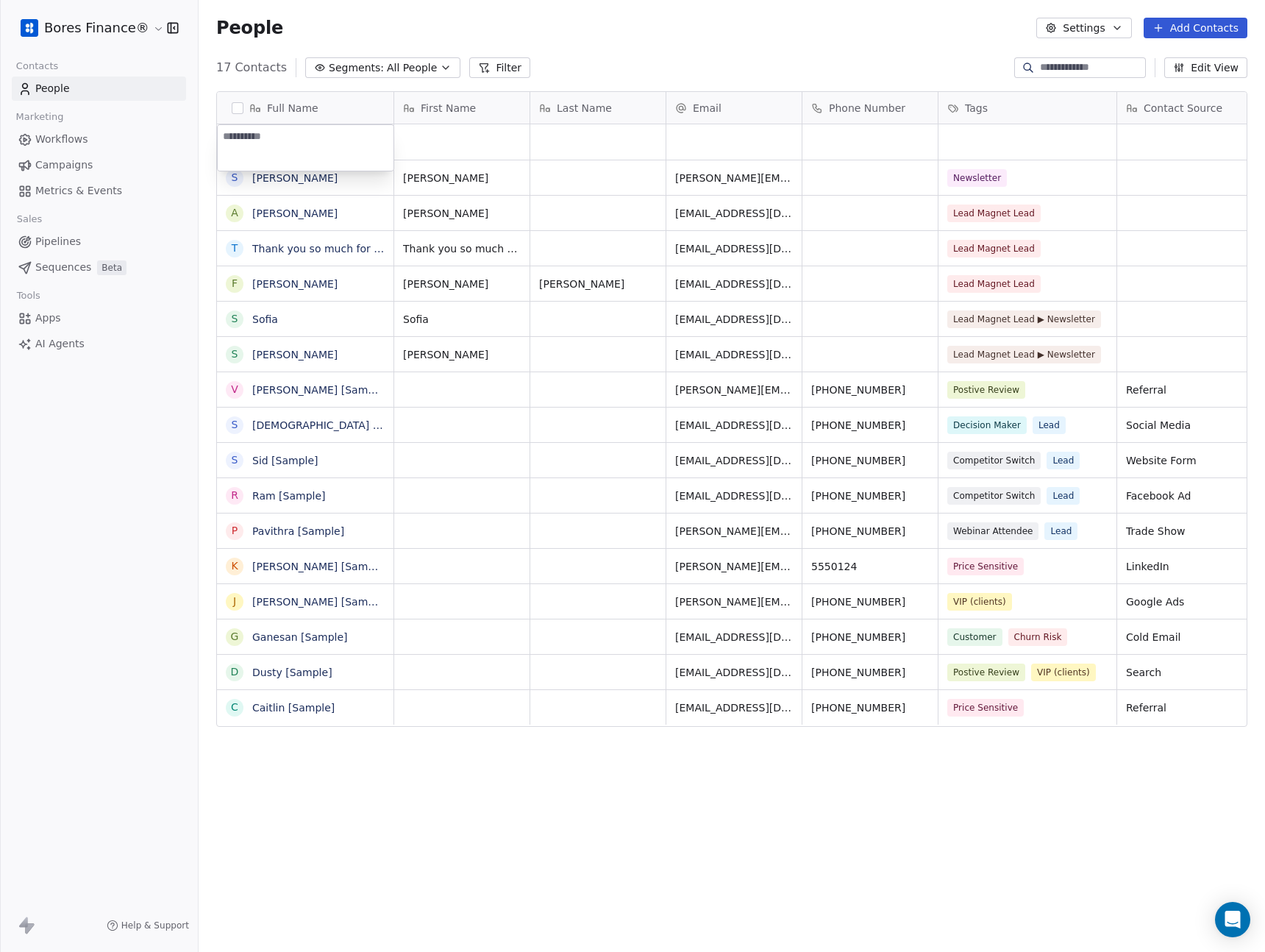
paste textarea "**********"
type textarea "**********"
click at [252, 141] on textarea "**********" at bounding box center [305, 148] width 175 height 46
click at [481, 137] on html "Bores Finance® Contacts People Marketing Workflows Campaigns Metrics & Events S…" at bounding box center [632, 476] width 1265 height 952
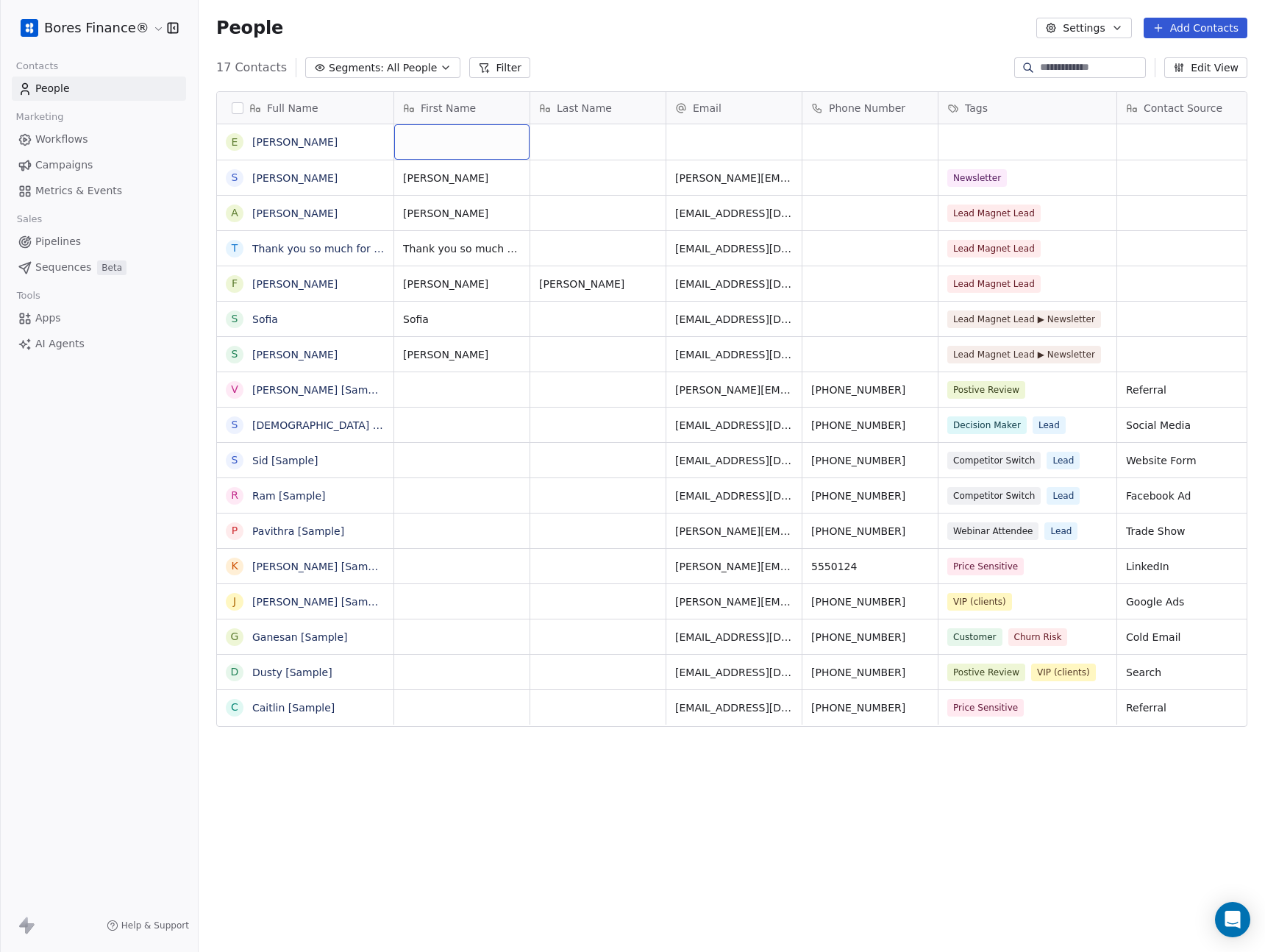
click at [464, 140] on div "grid" at bounding box center [461, 142] width 135 height 35
click at [443, 143] on span "[PERSON_NAME]" at bounding box center [448, 141] width 89 height 15
type input "**********"
click at [1003, 133] on html "Bores Finance® Contacts People Marketing Workflows Campaigns Metrics & Events S…" at bounding box center [632, 476] width 1265 height 952
click at [984, 142] on div "grid" at bounding box center [1027, 142] width 178 height 35
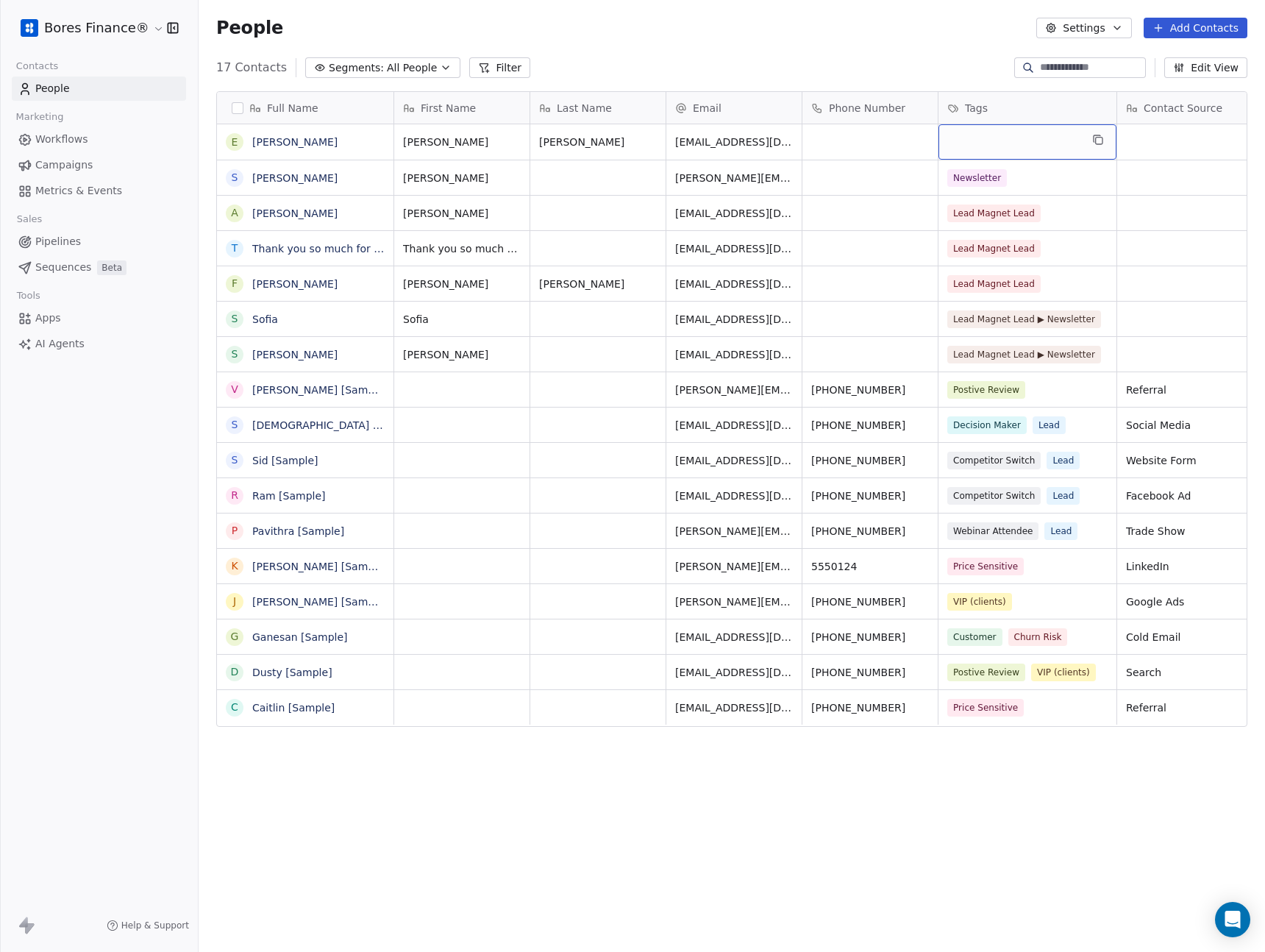
click at [968, 147] on div "grid" at bounding box center [1027, 142] width 178 height 35
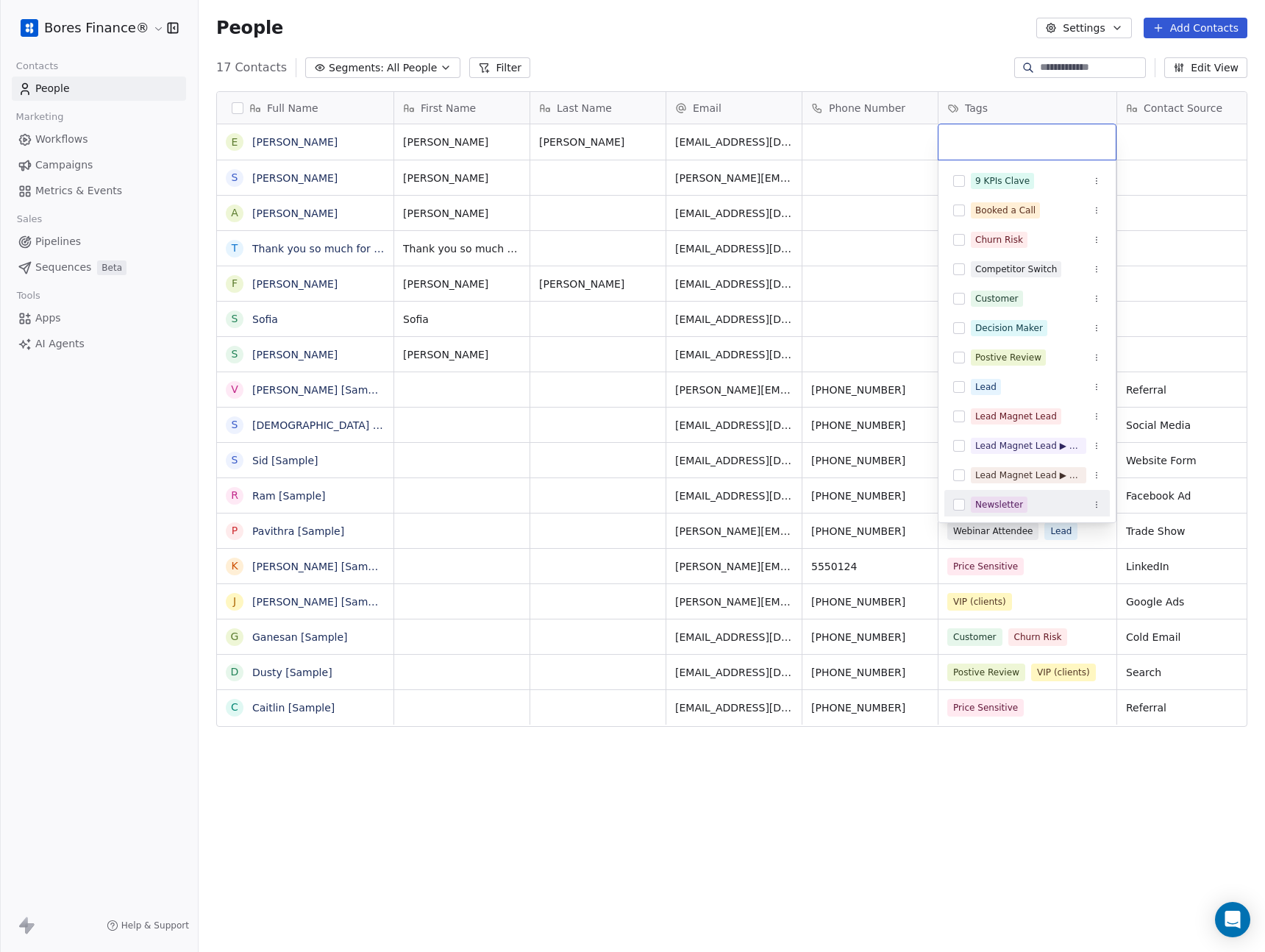
click at [959, 503] on button "Suggestions" at bounding box center [959, 504] width 11 height 11
click at [1169, 234] on html "Bores Finance® Contacts People Marketing Workflows Campaigns Metrics & Events S…" at bounding box center [632, 476] width 1265 height 952
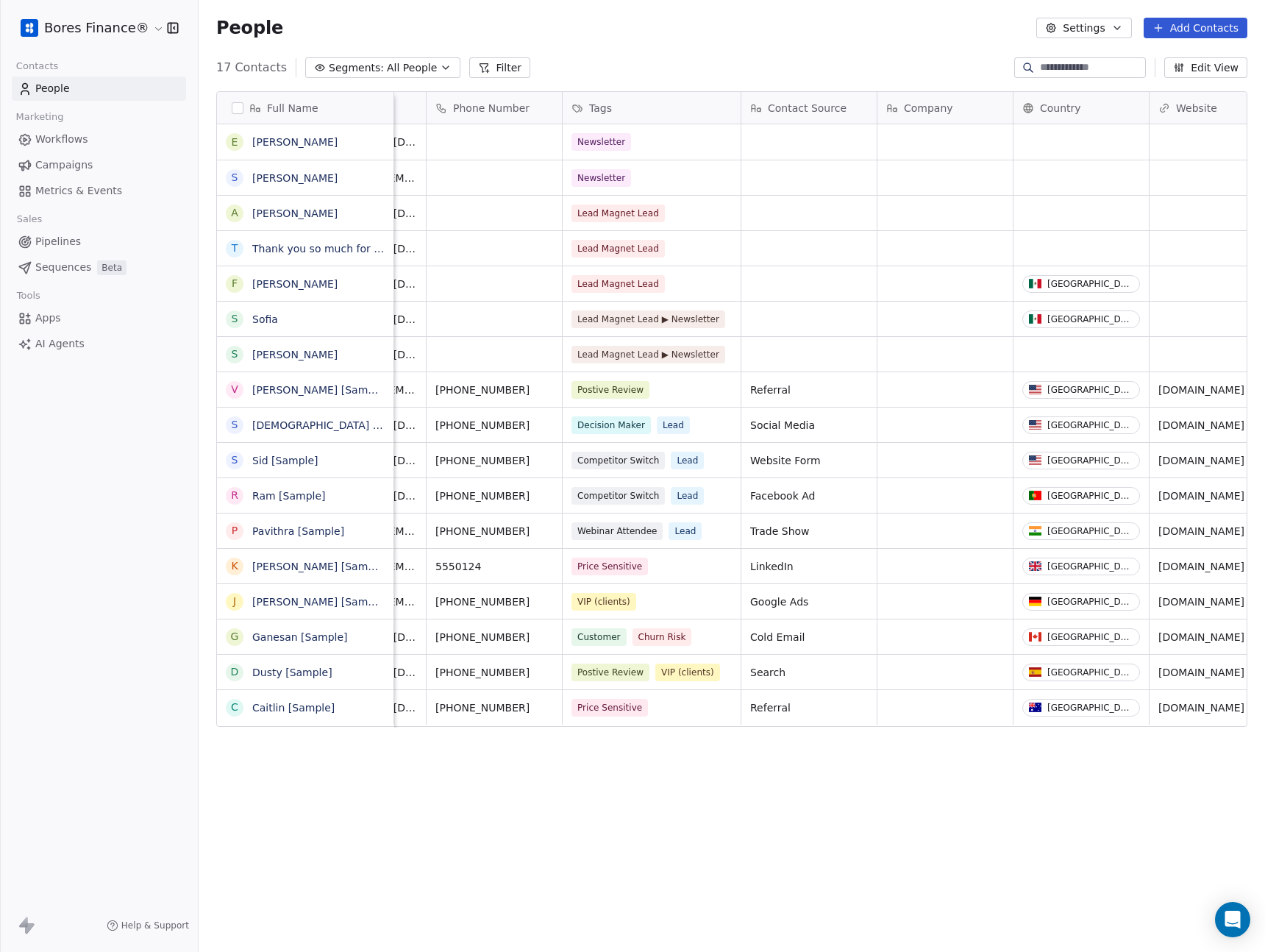
scroll to position [0, 363]
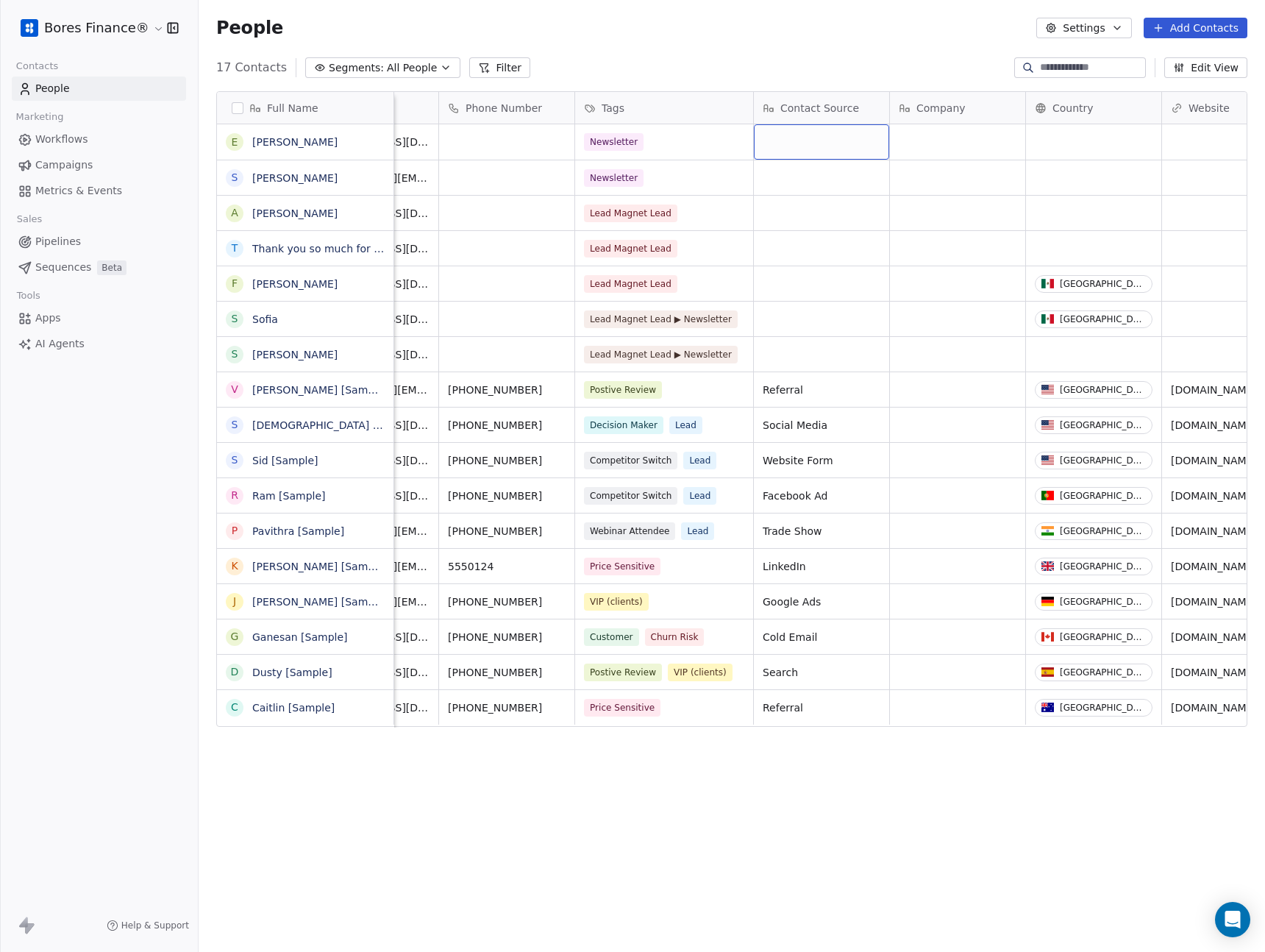
click at [799, 142] on div "grid" at bounding box center [821, 142] width 135 height 35
click at [822, 458] on html "Bores Finance® Contacts People Marketing Workflows Campaigns Metrics & Events S…" at bounding box center [632, 476] width 1265 height 952
click at [822, 458] on span "Website Form" at bounding box center [808, 460] width 89 height 15
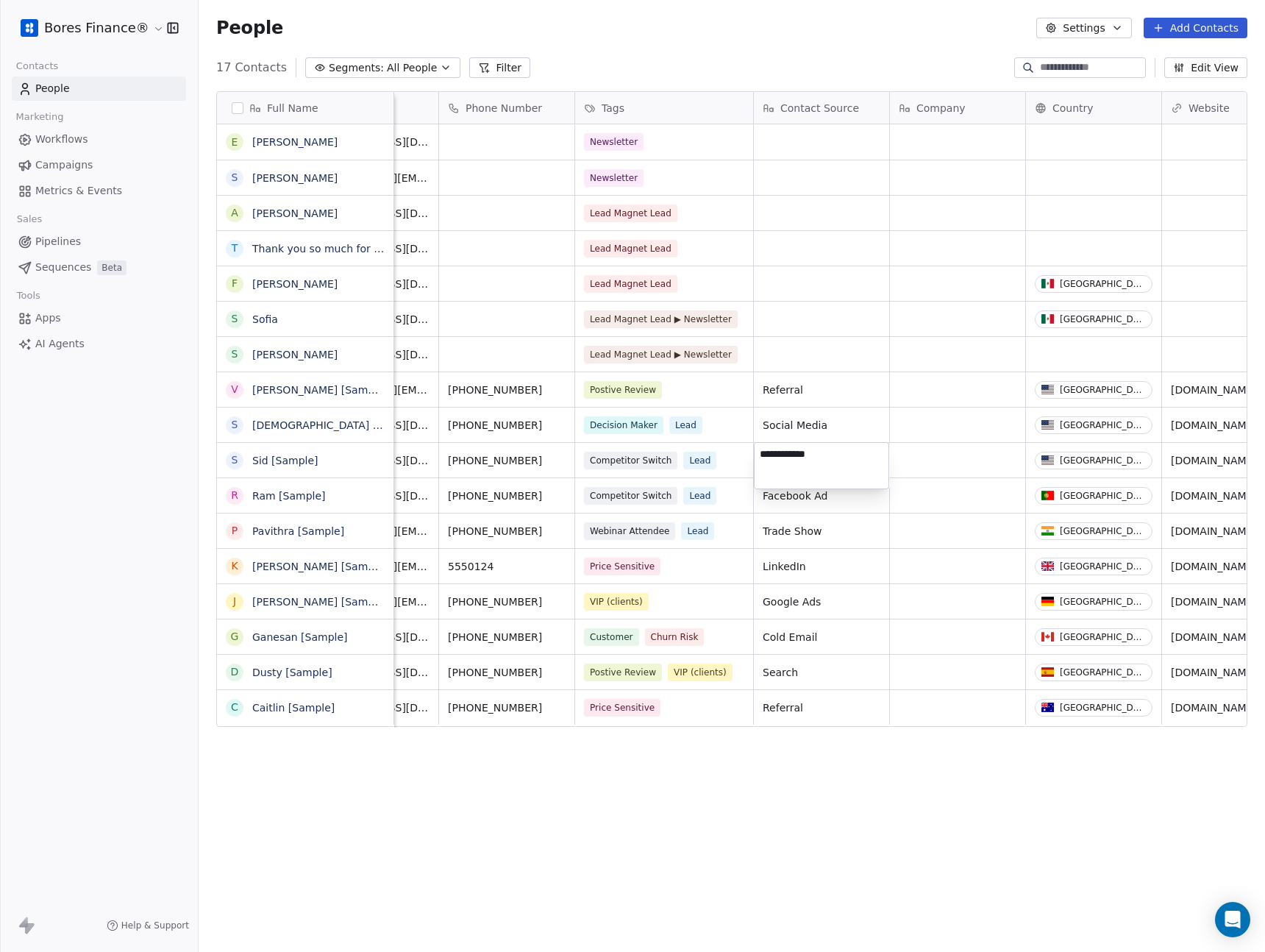
click at [822, 458] on textarea "**********" at bounding box center [821, 466] width 134 height 46
click at [849, 142] on html "Bores Finance® Contacts People Marketing Workflows Campaigns Metrics & Events S…" at bounding box center [632, 476] width 1265 height 952
click at [842, 143] on div "grid" at bounding box center [821, 142] width 135 height 35
type textarea "**********"
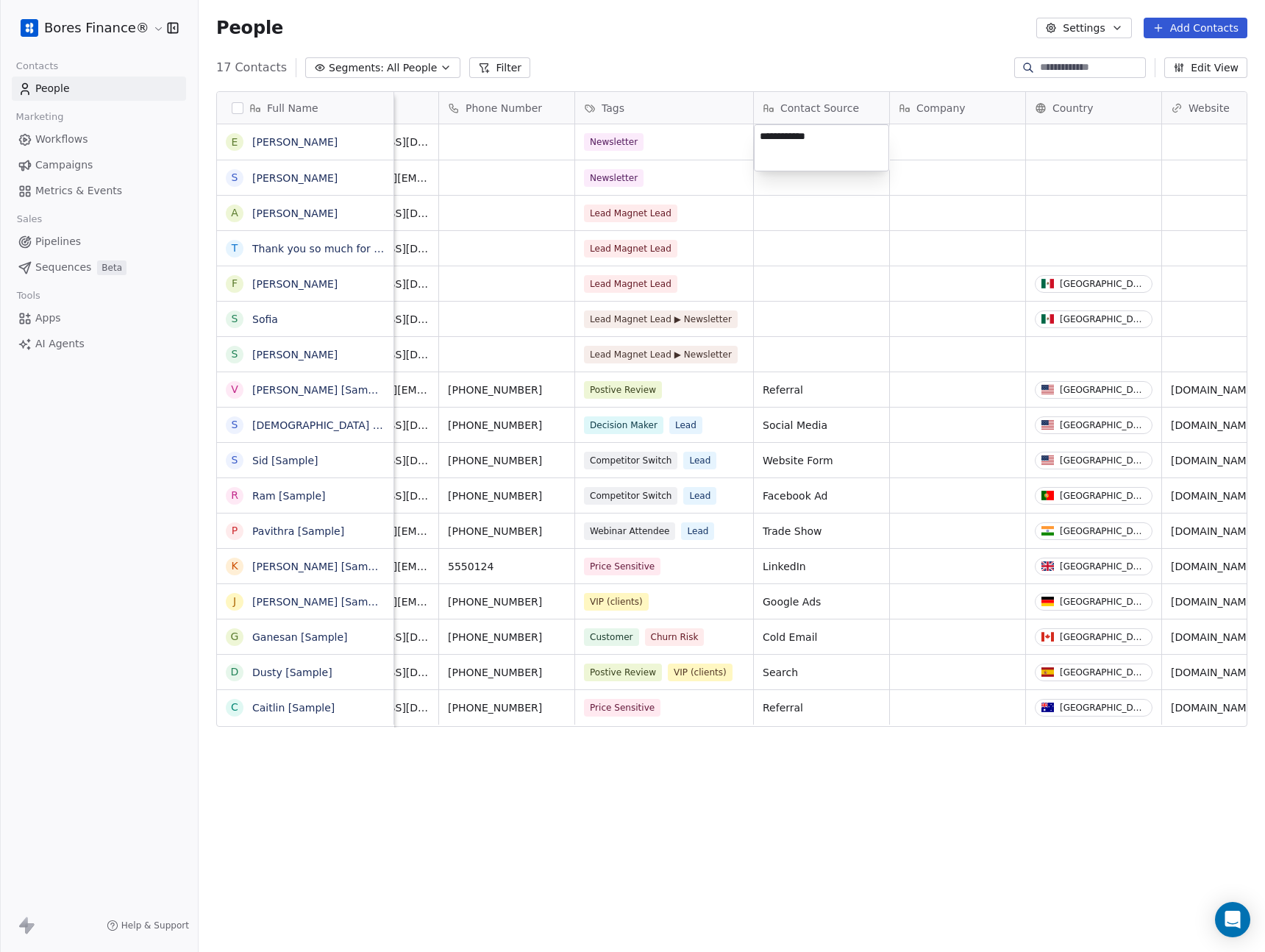
click at [958, 149] on html "Bores Finance® Contacts People Marketing Workflows Campaigns Metrics & Events S…" at bounding box center [632, 476] width 1265 height 952
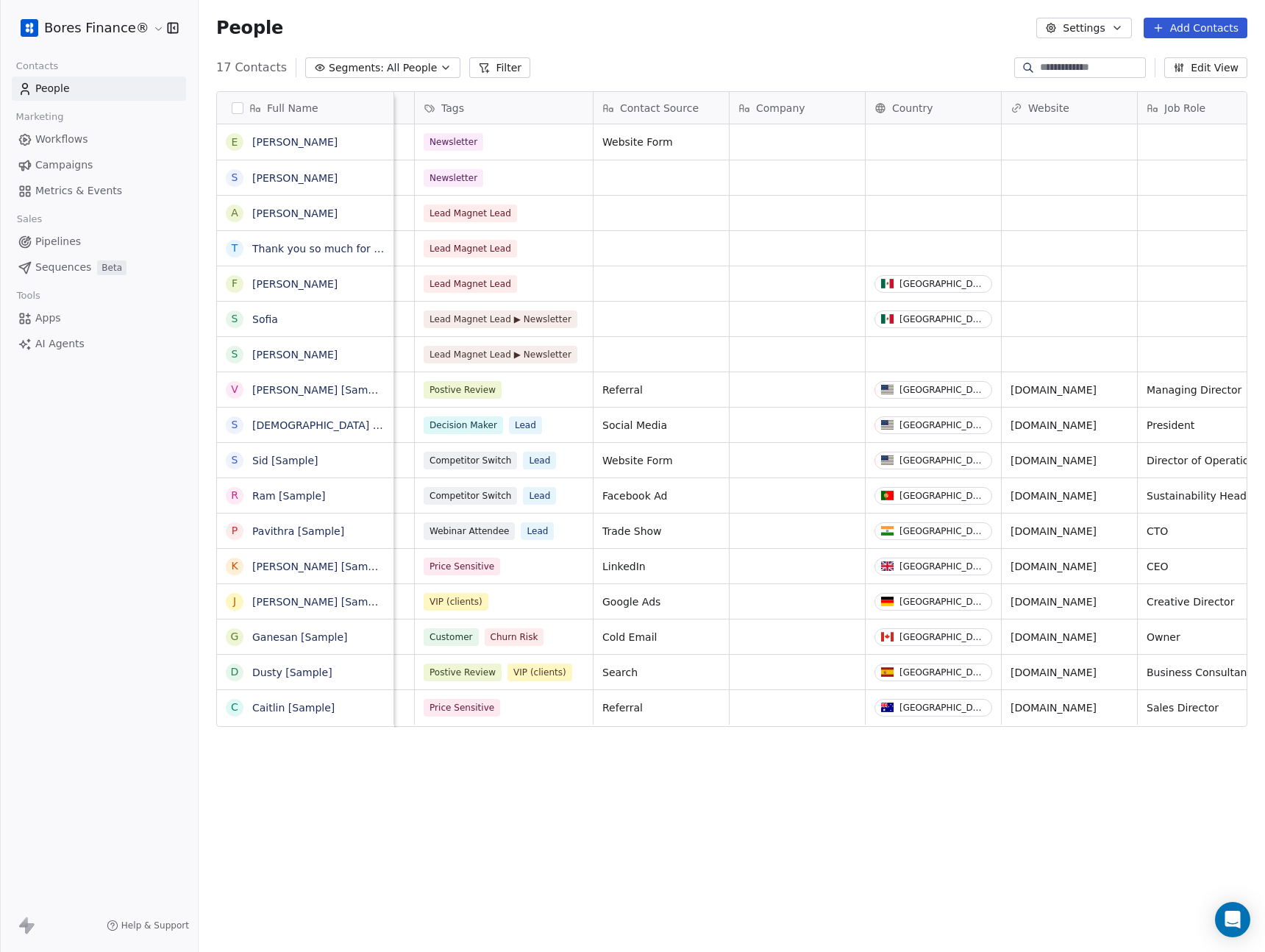
scroll to position [3, 535]
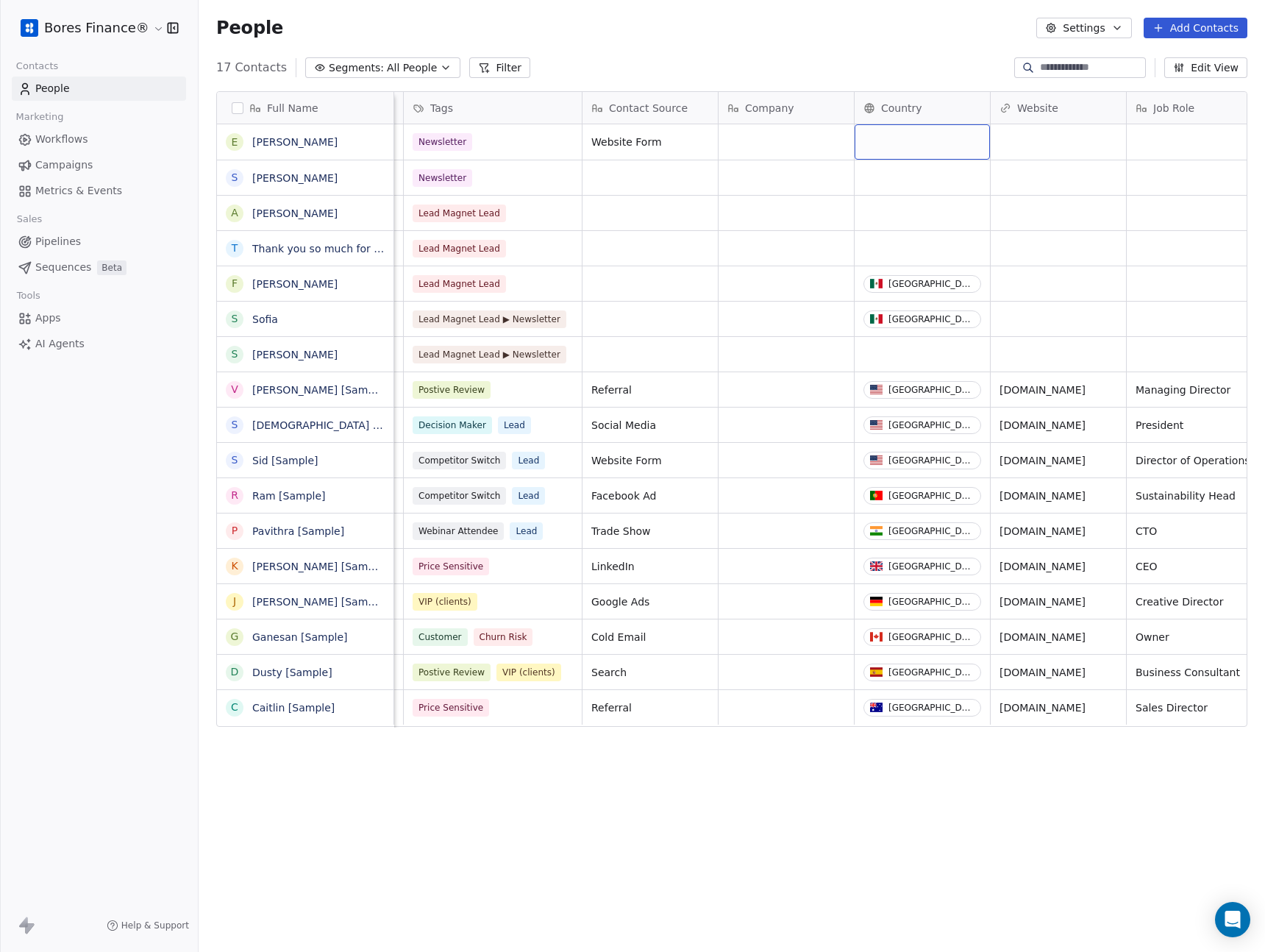
click at [922, 134] on div "grid" at bounding box center [922, 142] width 135 height 35
click at [905, 136] on div "grid" at bounding box center [922, 142] width 135 height 35
type input "***"
click at [929, 209] on div "[GEOGRAPHIC_DATA]" at bounding box center [954, 214] width 108 height 15
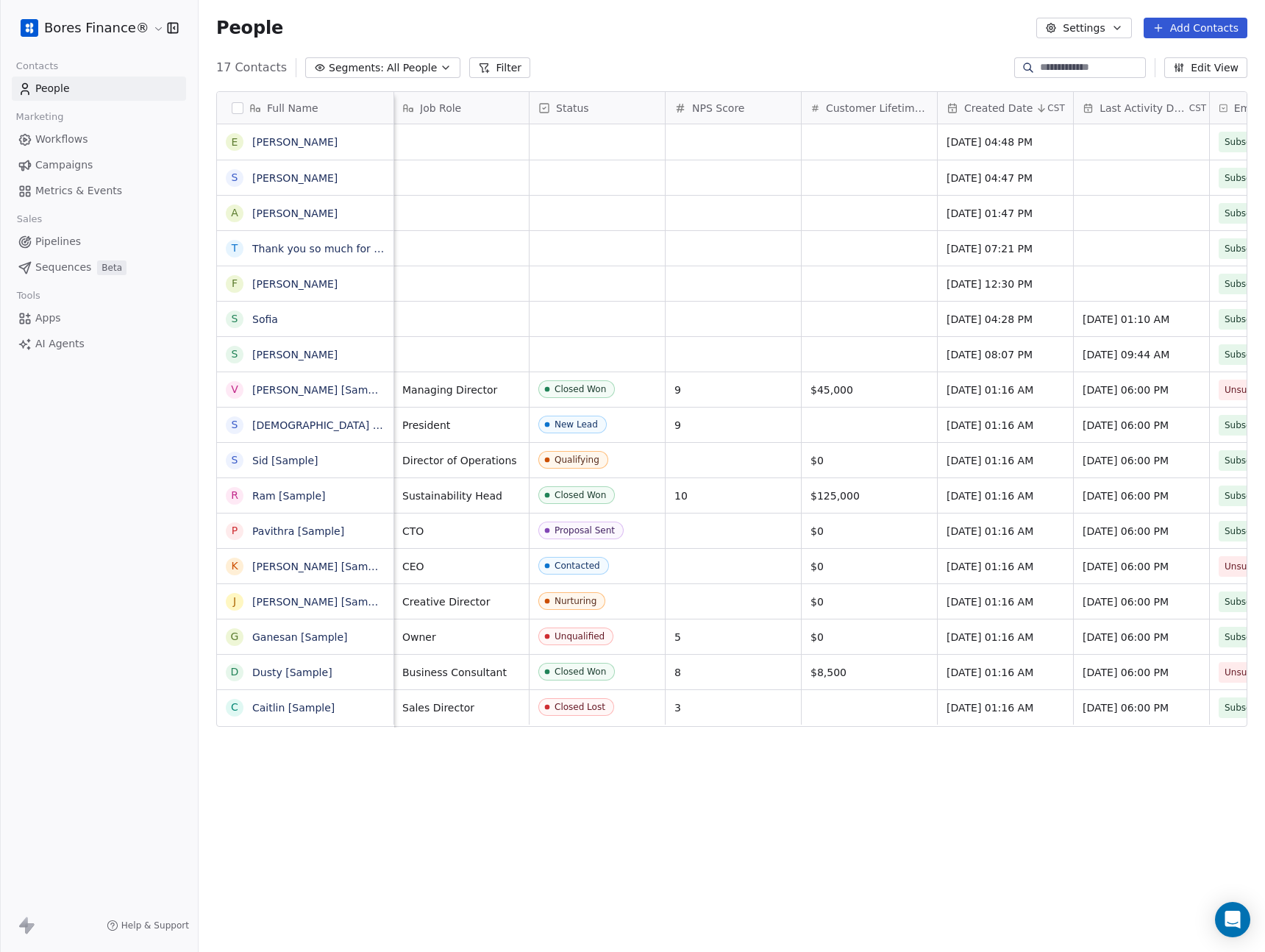
scroll to position [3, 1254]
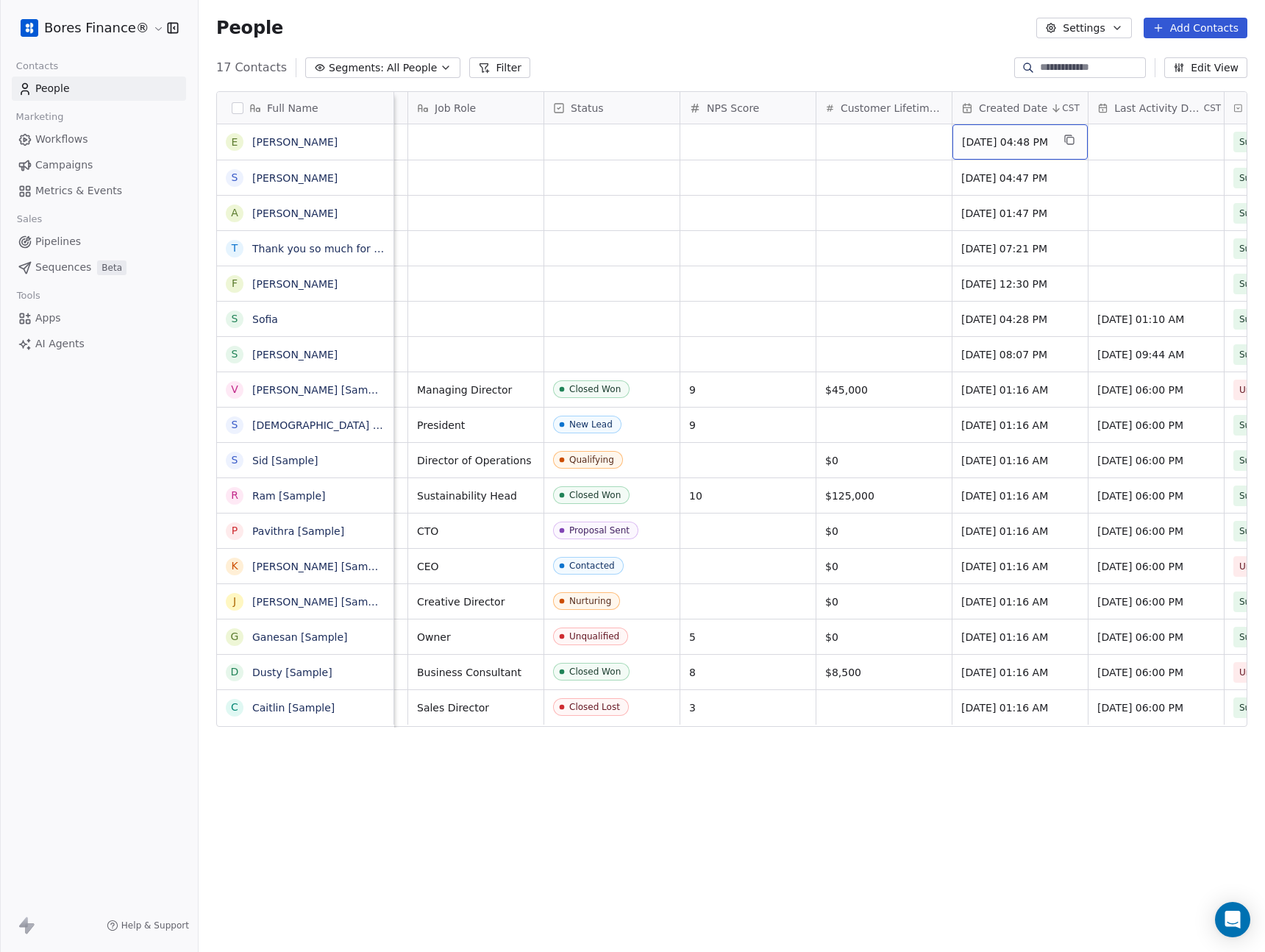
click at [1008, 135] on span "[DATE] 04:48 PM" at bounding box center [1007, 141] width 89 height 15
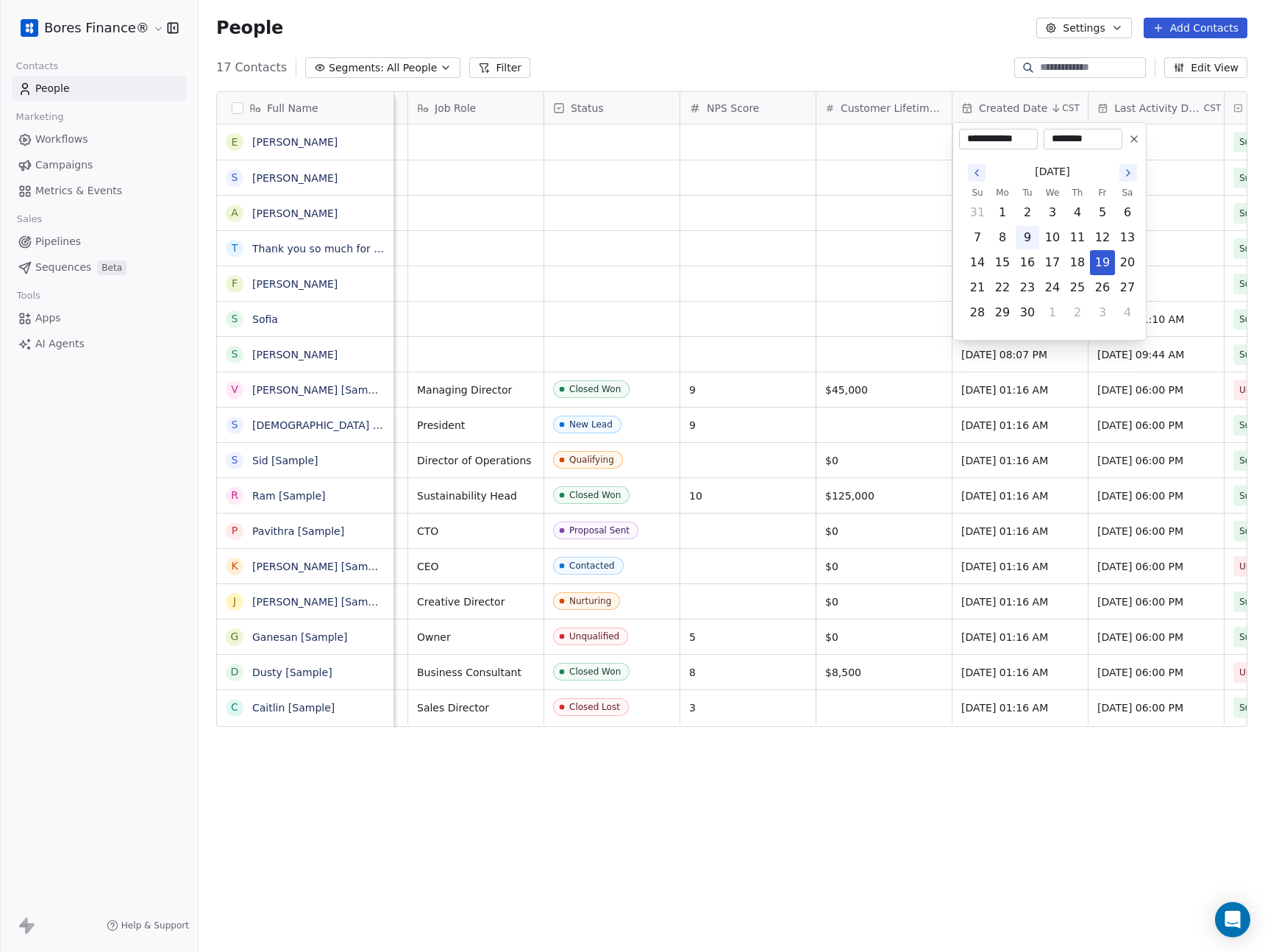
click at [1033, 239] on button "9" at bounding box center [1027, 237] width 24 height 24
type input "**********"
click at [912, 367] on html "Bores Finance® Contacts People Marketing Workflows Campaigns Metrics & Events S…" at bounding box center [632, 476] width 1265 height 952
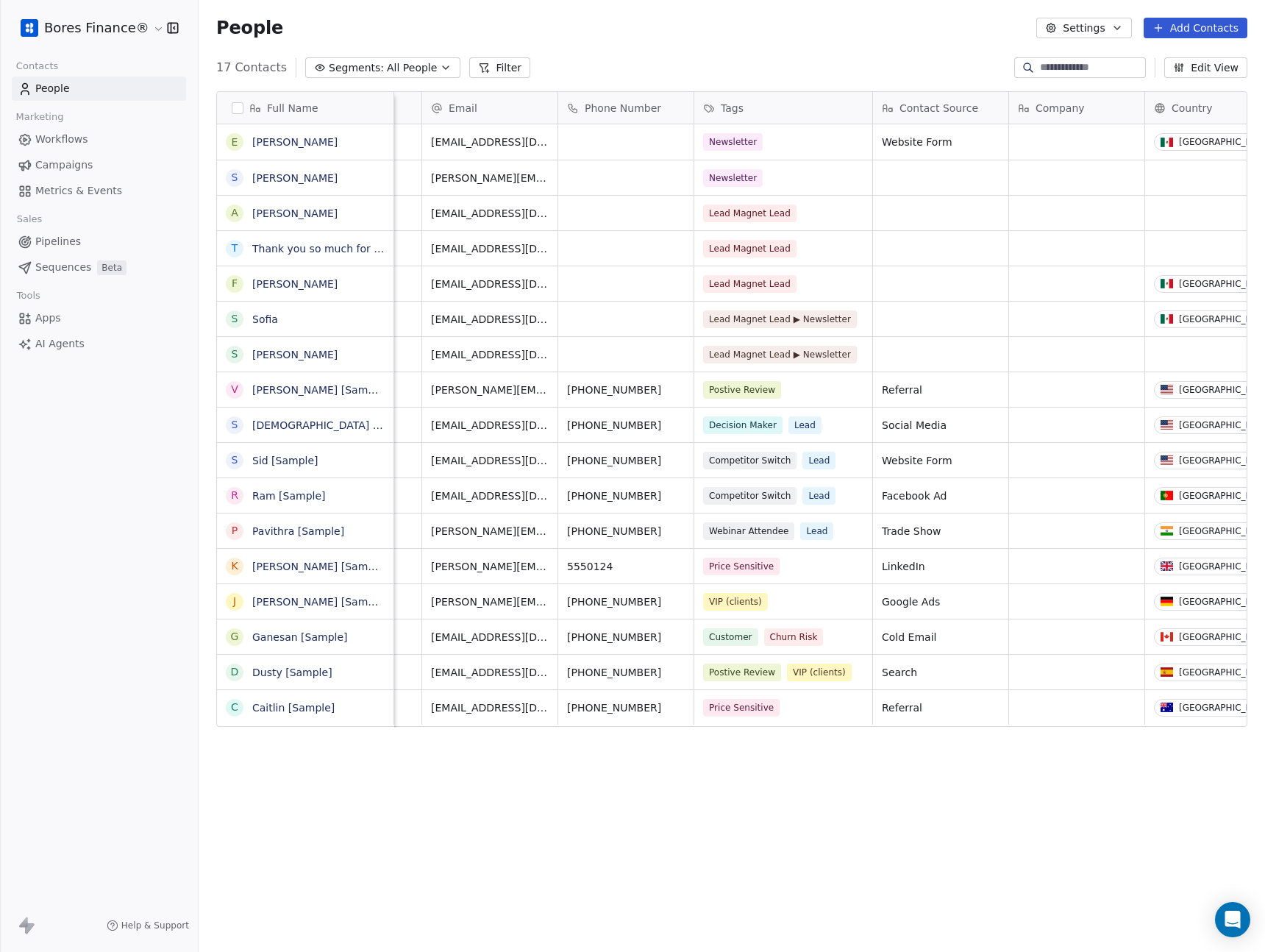
scroll to position [3, 0]
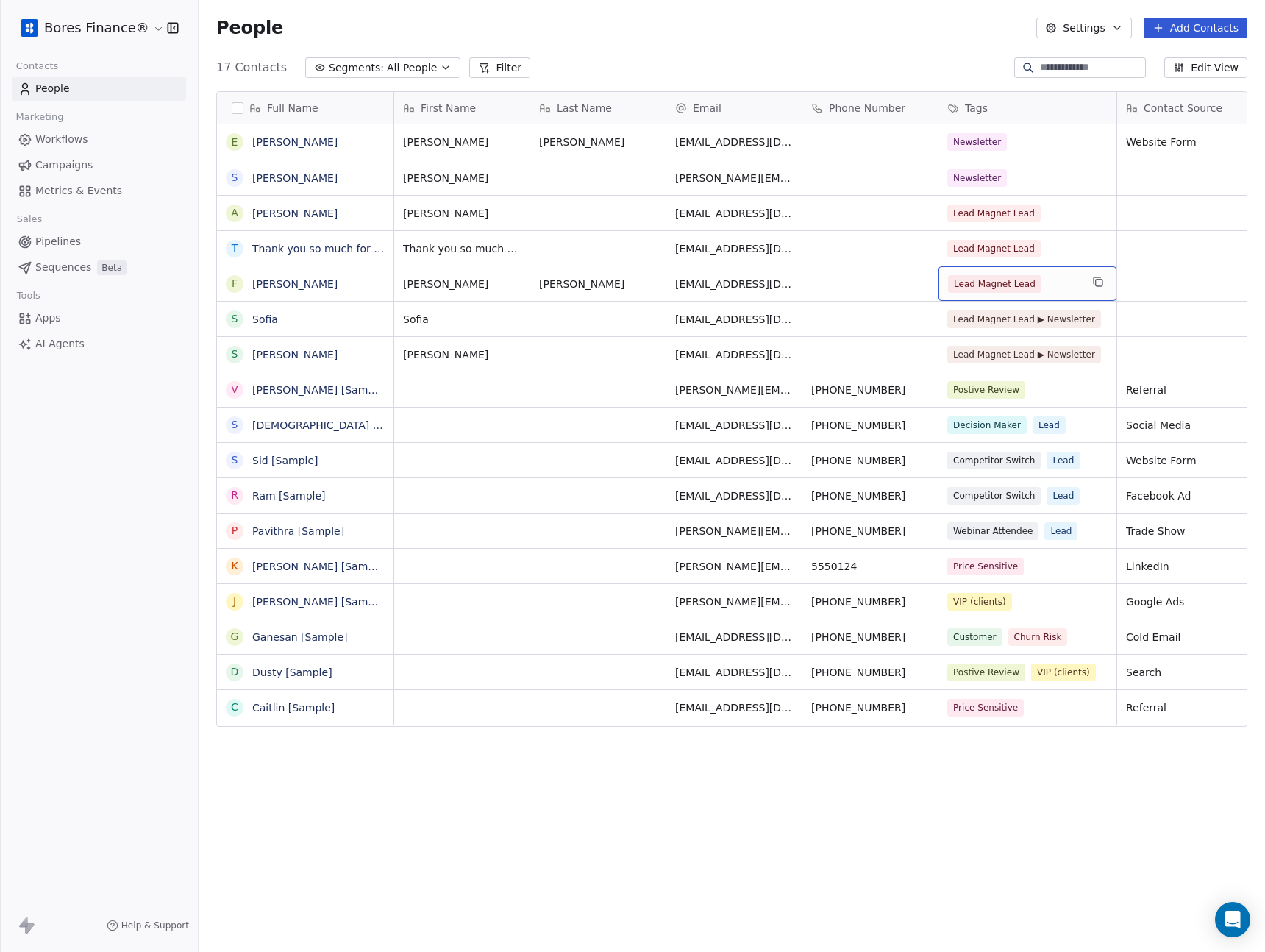
click at [1058, 282] on div "Lead Magnet Lead" at bounding box center [1014, 284] width 132 height 18
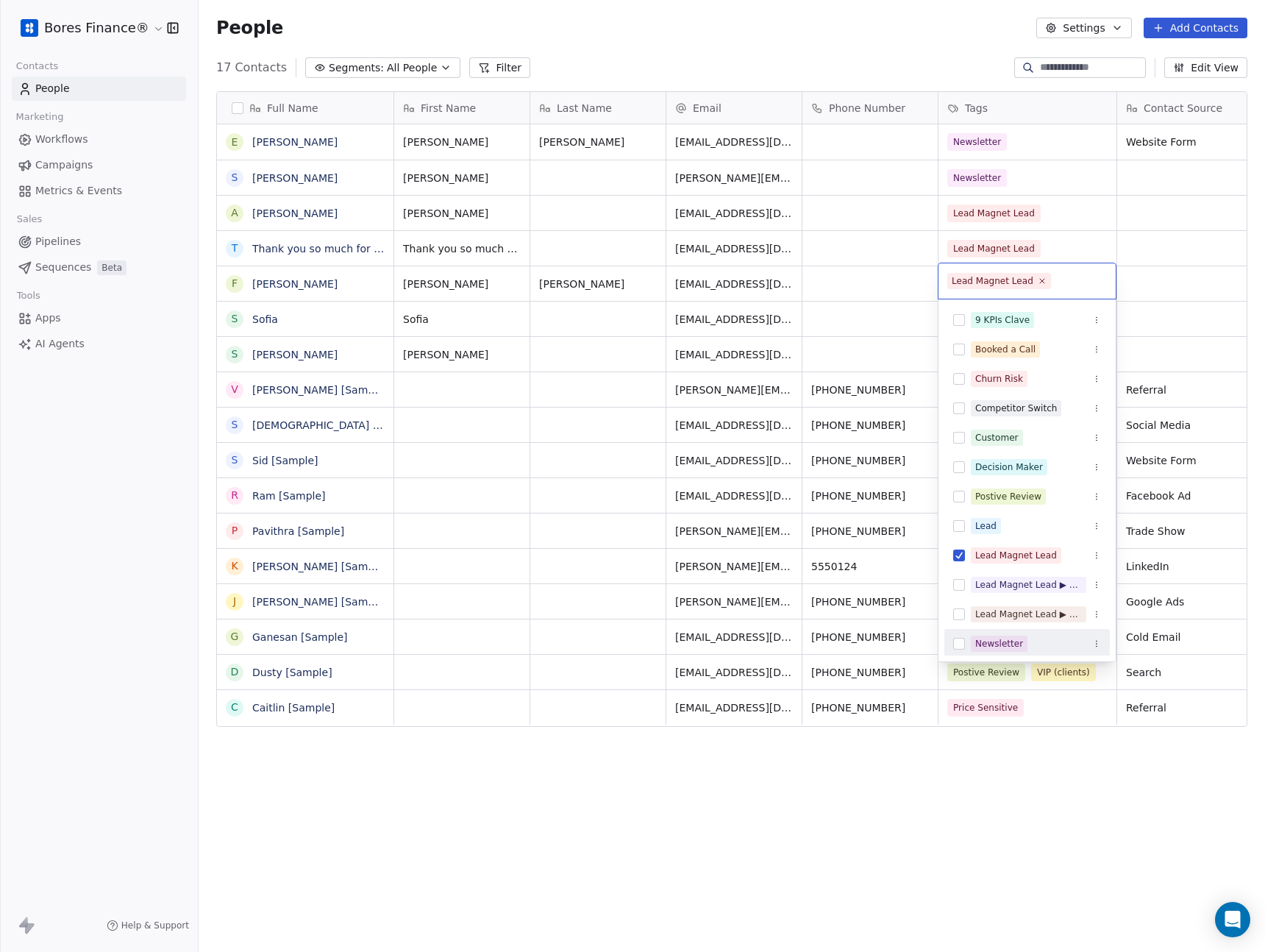
click at [966, 644] on div "Newsletter" at bounding box center [1027, 643] width 166 height 24
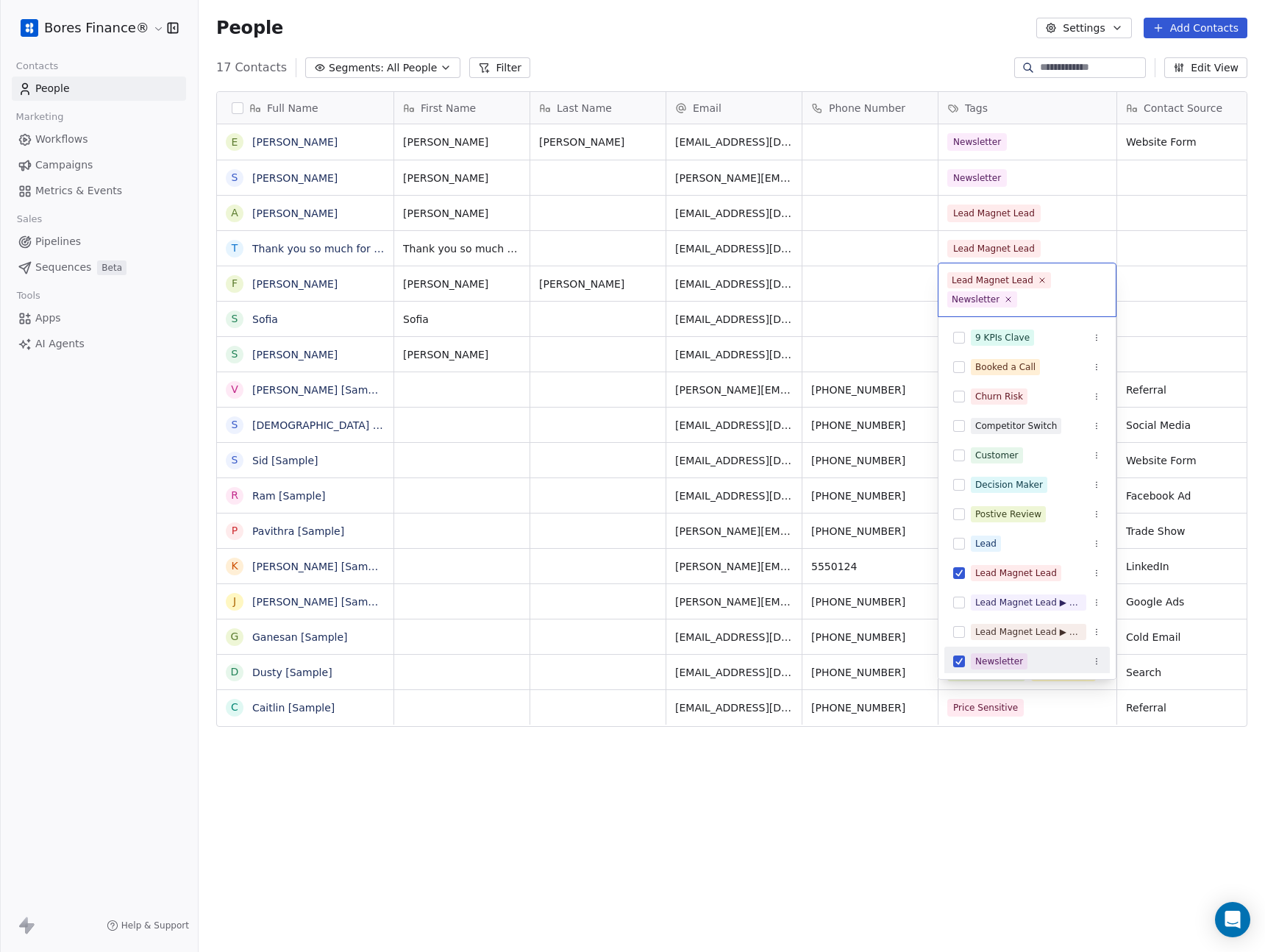
click at [940, 810] on html "Bores Finance® Contacts People Marketing Workflows Campaigns Metrics & Events S…" at bounding box center [632, 476] width 1265 height 952
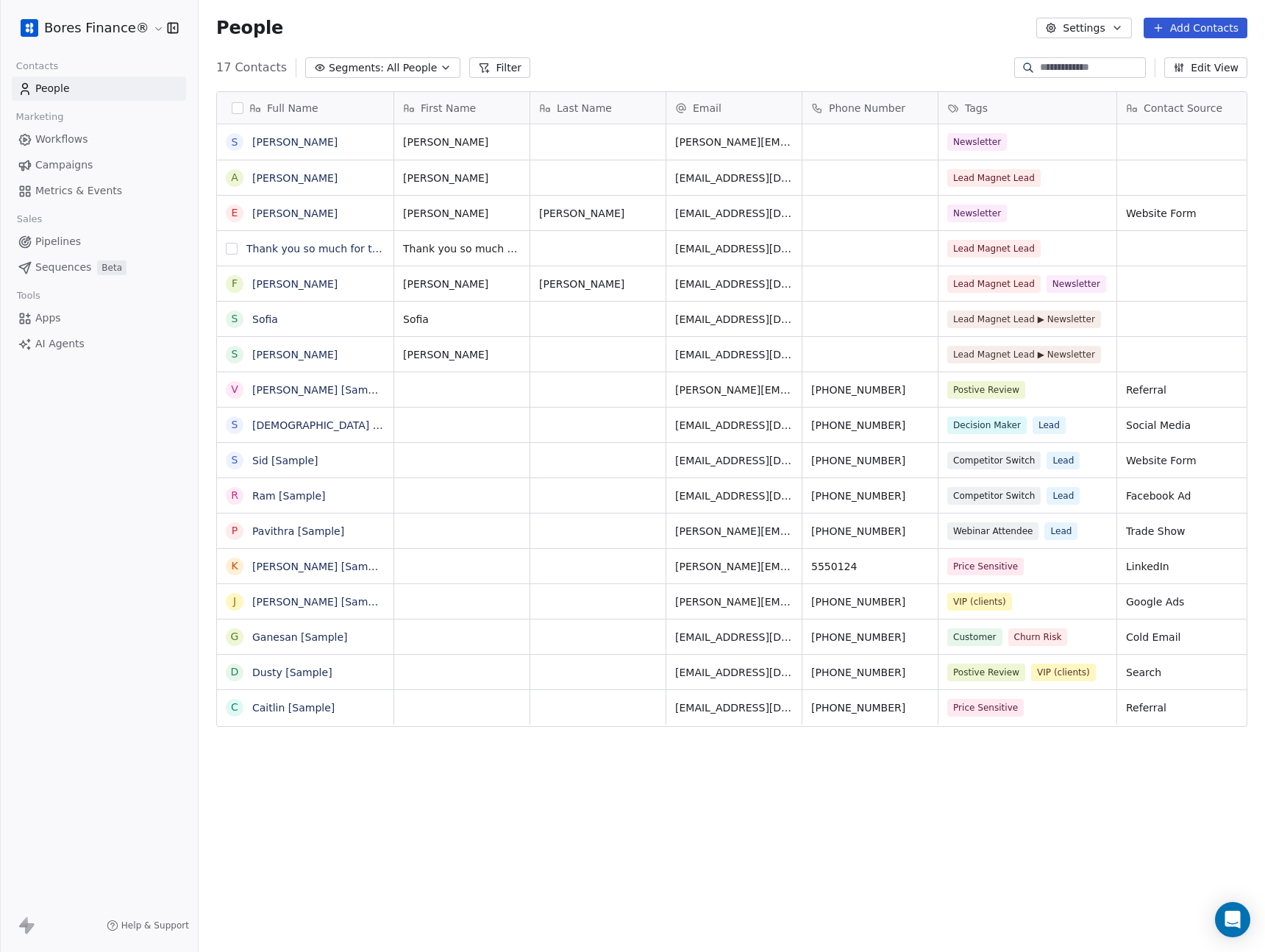
click at [230, 250] on button "grid" at bounding box center [231, 248] width 11 height 11
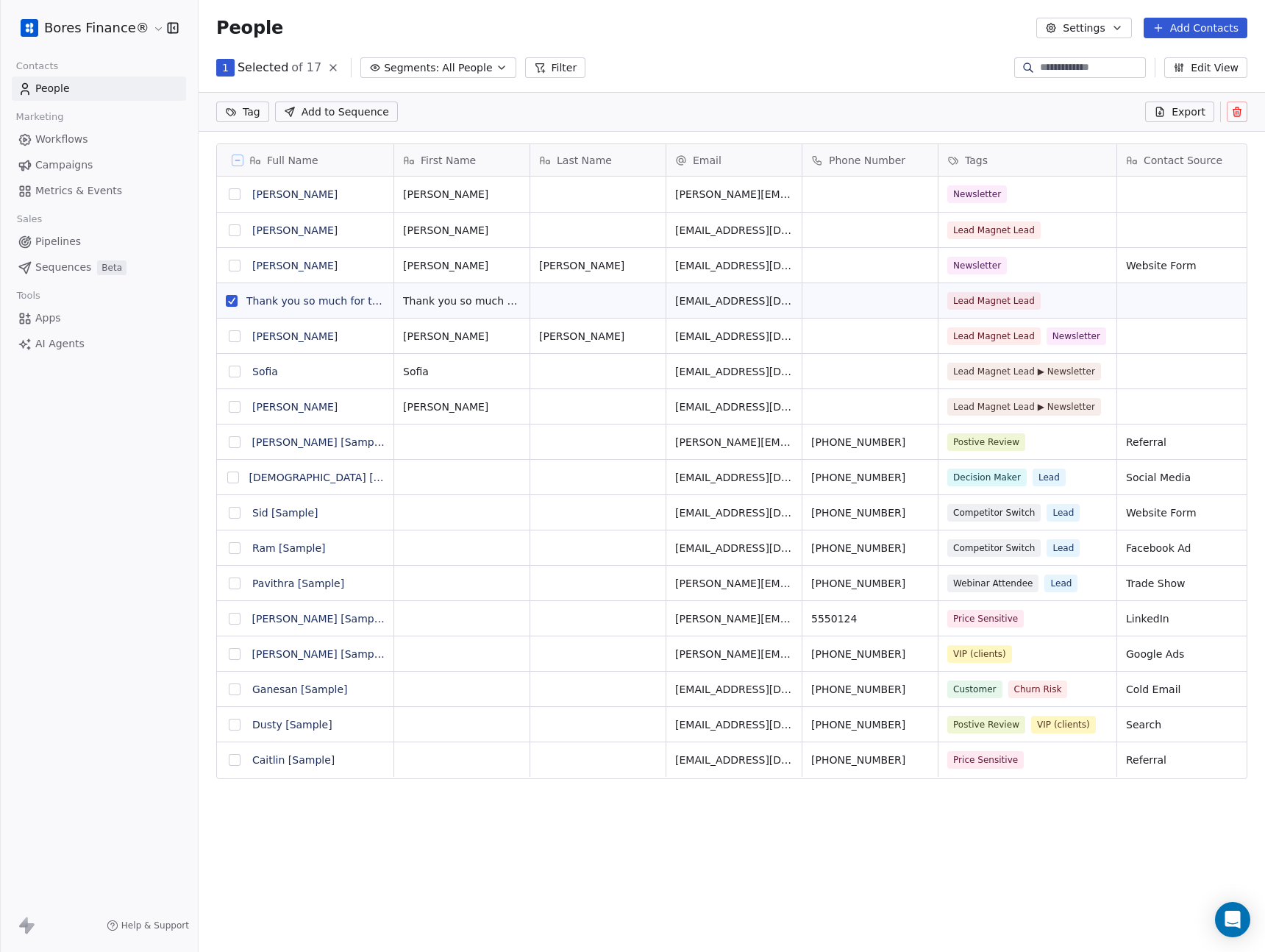
click at [1240, 116] on icon at bounding box center [1237, 111] width 11 height 11
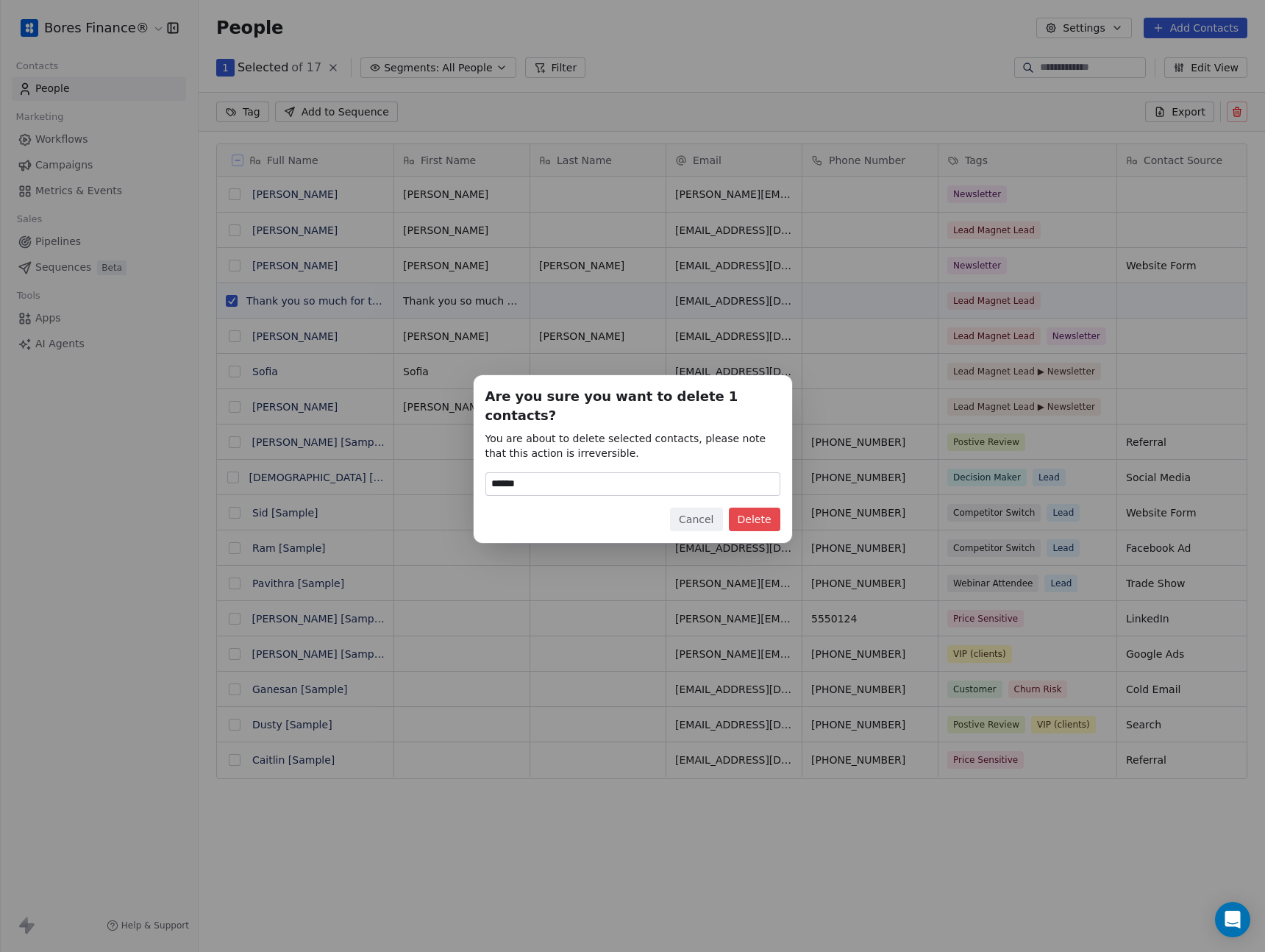
type input "******"
click at [750, 508] on button "Delete" at bounding box center [754, 519] width 52 height 24
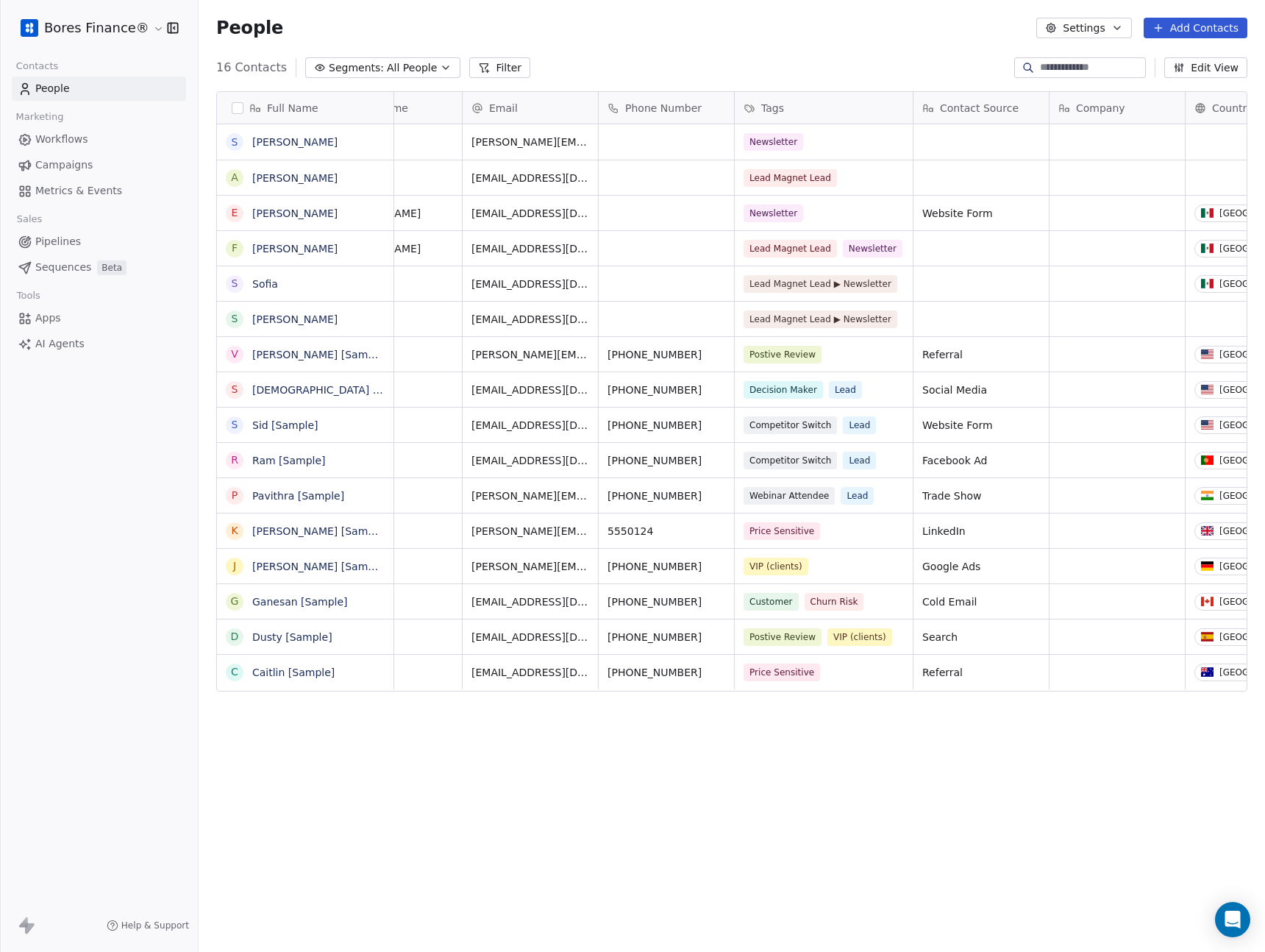
scroll to position [3, 0]
